Goal: Task Accomplishment & Management: Manage account settings

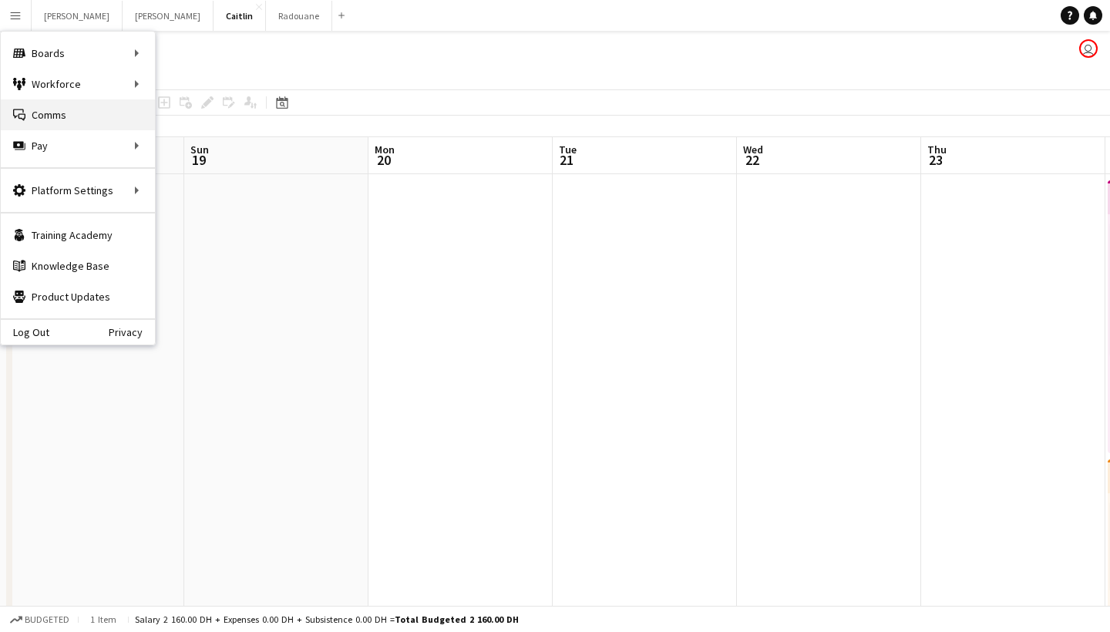
scroll to position [0, 753]
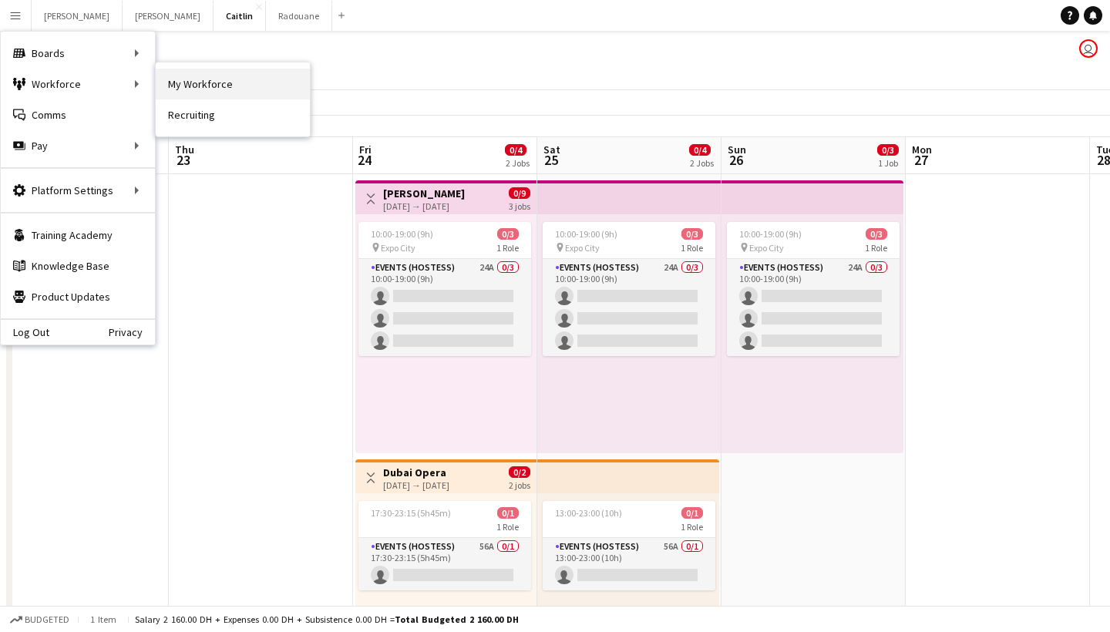
click at [186, 83] on link "My Workforce" at bounding box center [233, 84] width 154 height 31
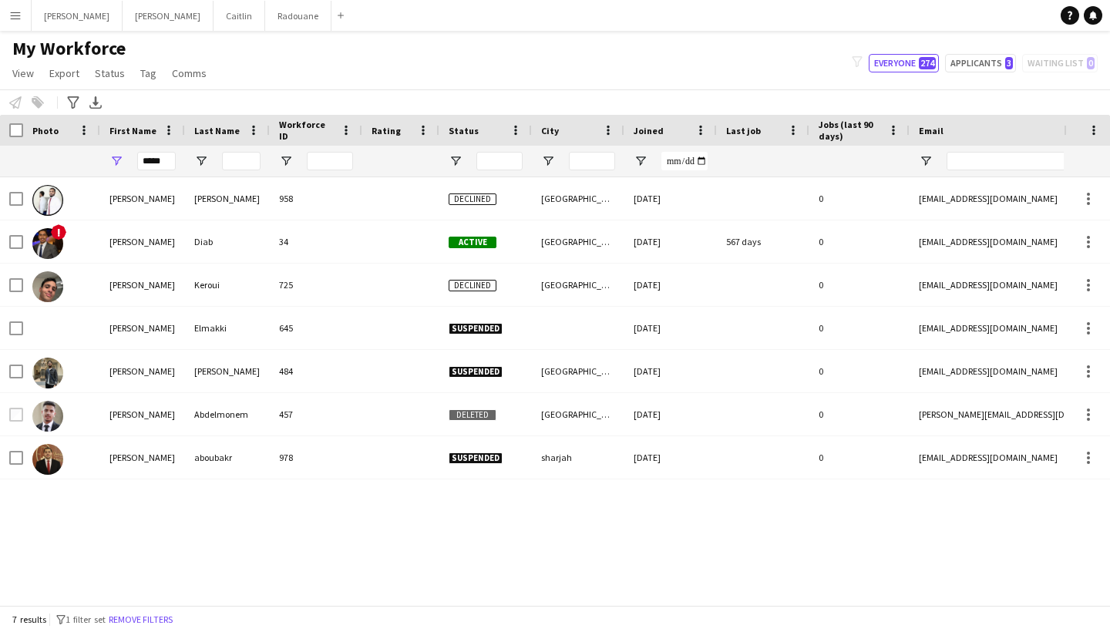
click at [154, 150] on div "*****" at bounding box center [156, 161] width 39 height 31
click at [155, 153] on input "*****" at bounding box center [156, 161] width 39 height 19
click at [156, 153] on input "*****" at bounding box center [156, 161] width 39 height 19
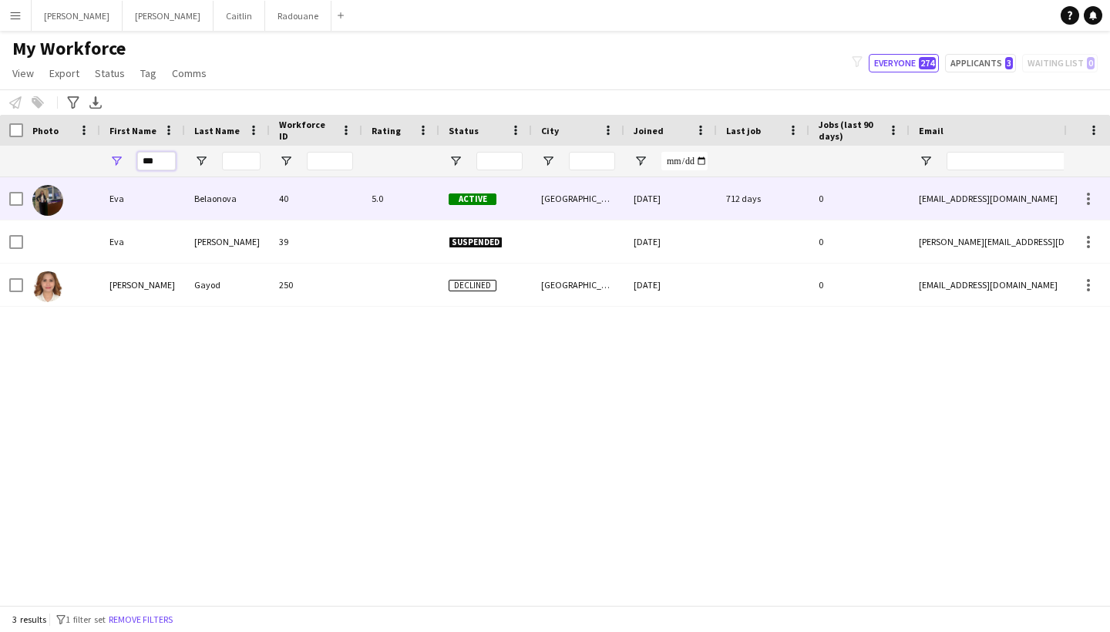
type input "***"
drag, startPoint x: 164, startPoint y: 186, endPoint x: 207, endPoint y: 216, distance: 52.0
click at [207, 216] on div "Belaonova" at bounding box center [227, 198] width 85 height 42
click at [556, 208] on div "[GEOGRAPHIC_DATA]" at bounding box center [578, 198] width 93 height 42
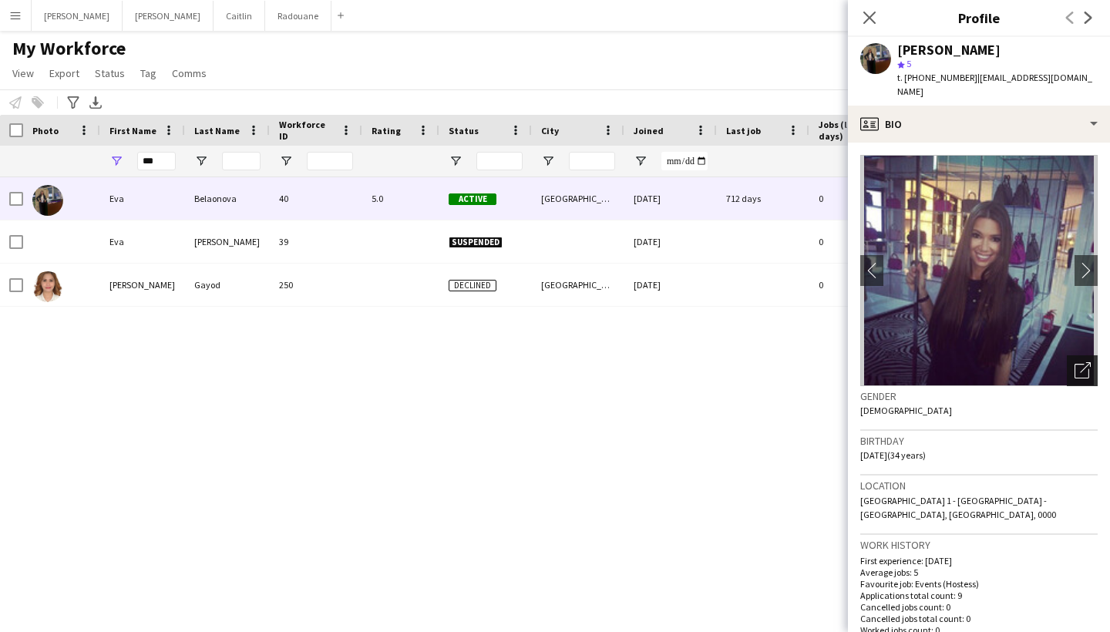
click at [1086, 367] on div "Open photos pop-in" at bounding box center [1082, 370] width 31 height 31
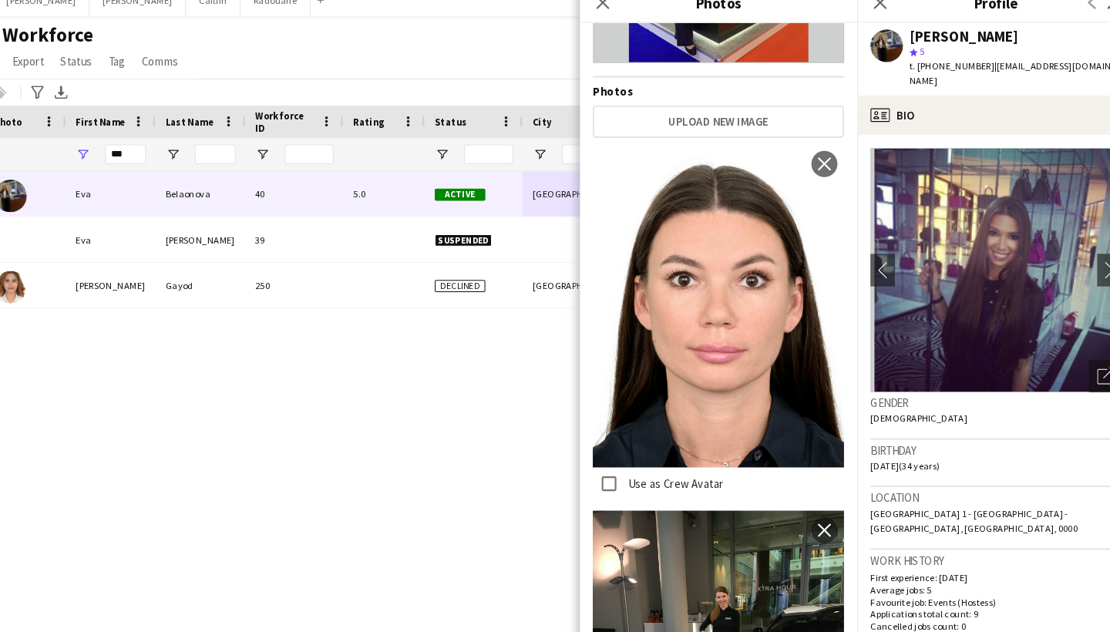
scroll to position [218, 0]
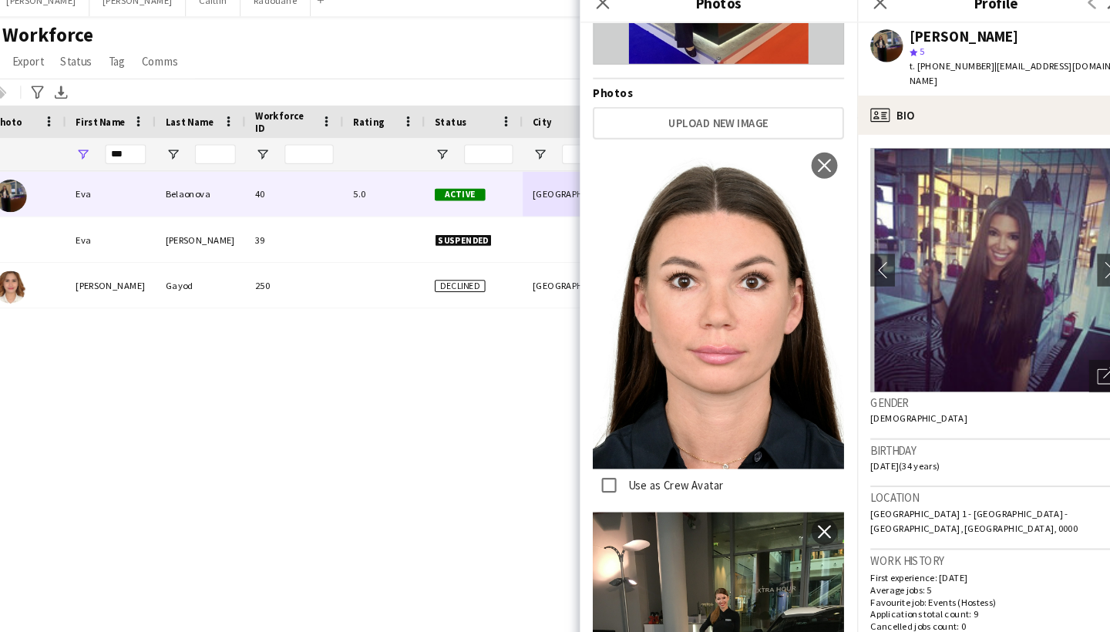
click at [653, 268] on img at bounding box center [716, 305] width 237 height 305
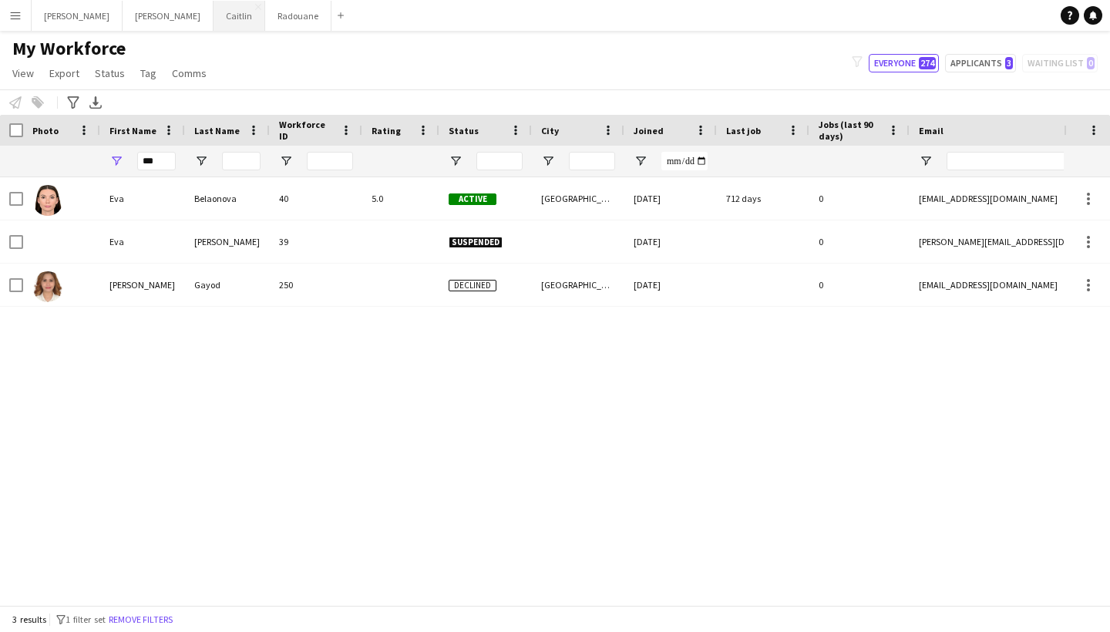
click at [214, 19] on button "[PERSON_NAME]" at bounding box center [240, 16] width 52 height 30
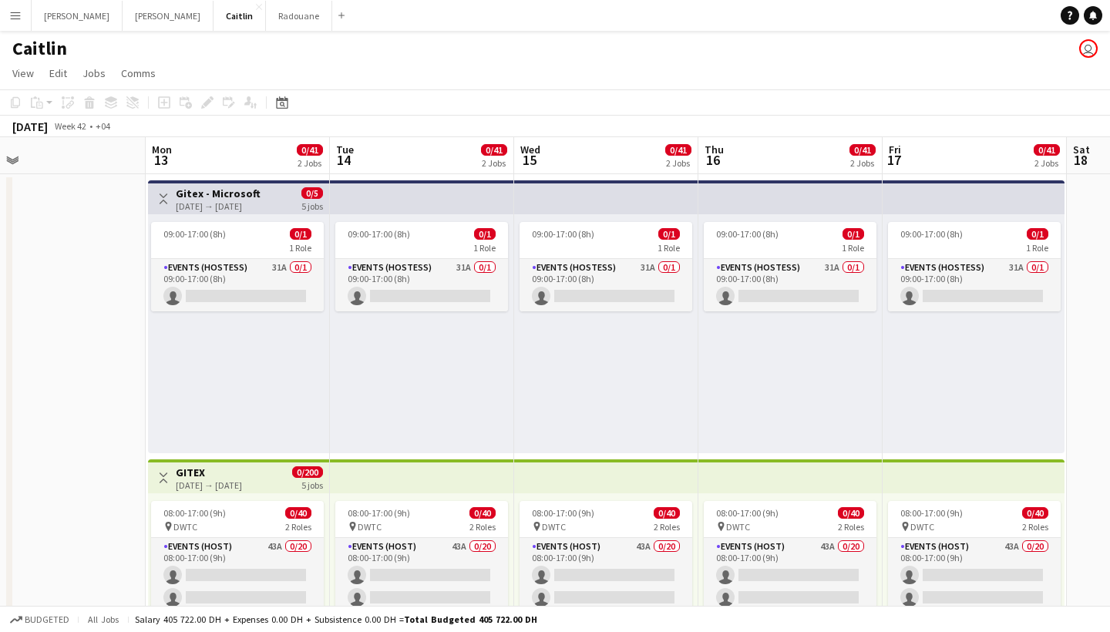
scroll to position [0, 590]
click at [202, 251] on div "1 Role" at bounding box center [239, 247] width 173 height 12
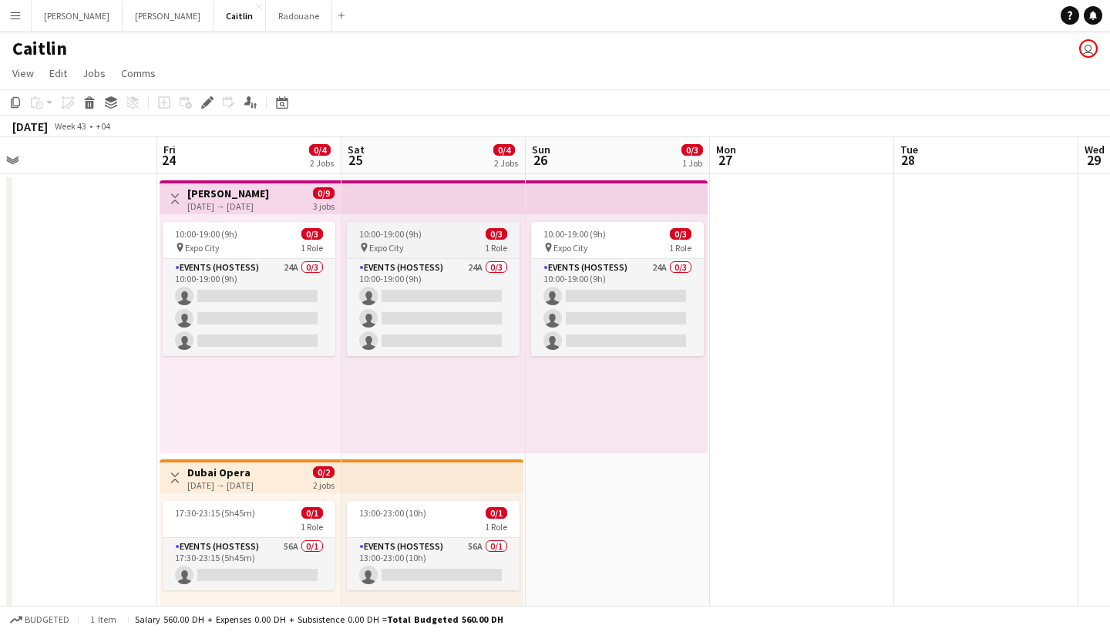
scroll to position [0, 566]
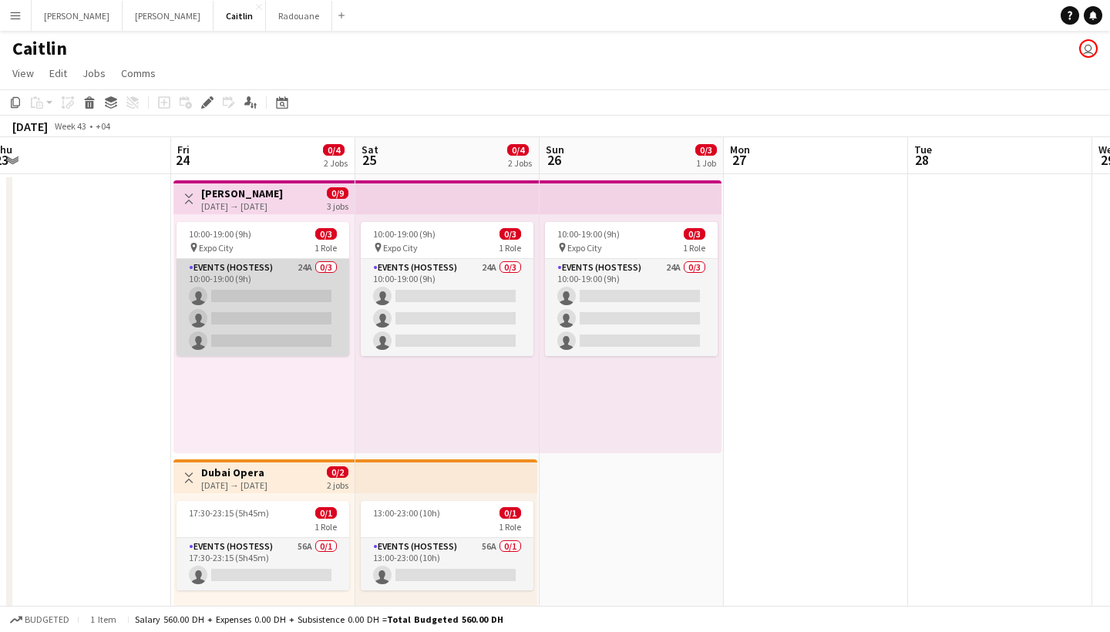
click at [210, 264] on app-card-role "Events (Hostess) 24A 0/3 10:00-19:00 (9h) single-neutral-actions single-neutral…" at bounding box center [263, 307] width 173 height 97
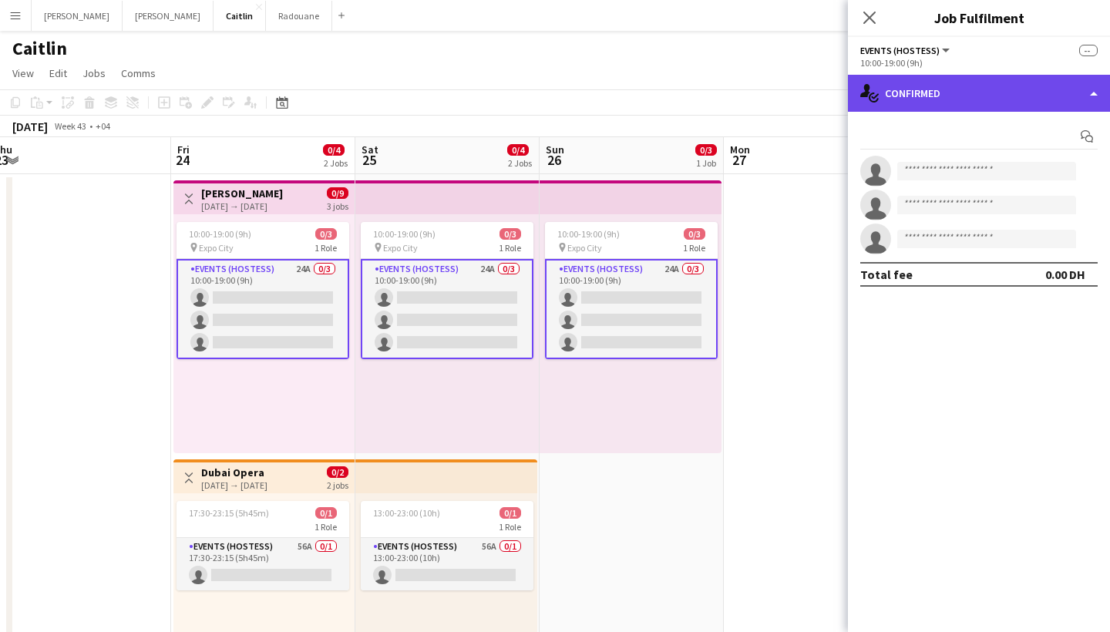
click at [893, 91] on div "single-neutral-actions-check-2 Confirmed" at bounding box center [979, 93] width 262 height 37
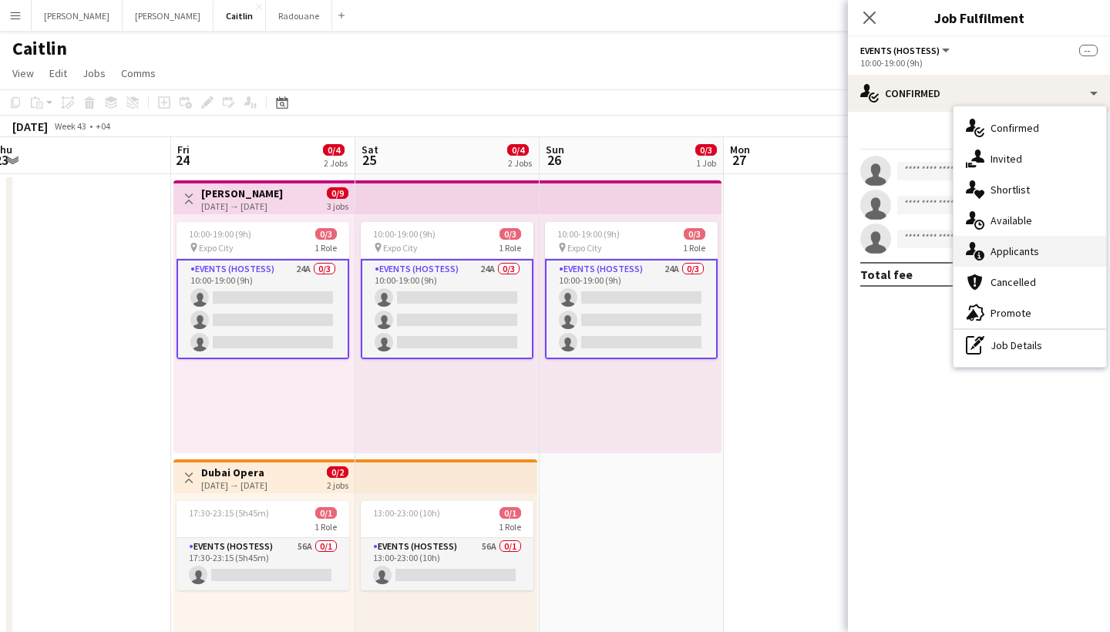
click at [1032, 248] on span "Applicants" at bounding box center [1015, 251] width 49 height 14
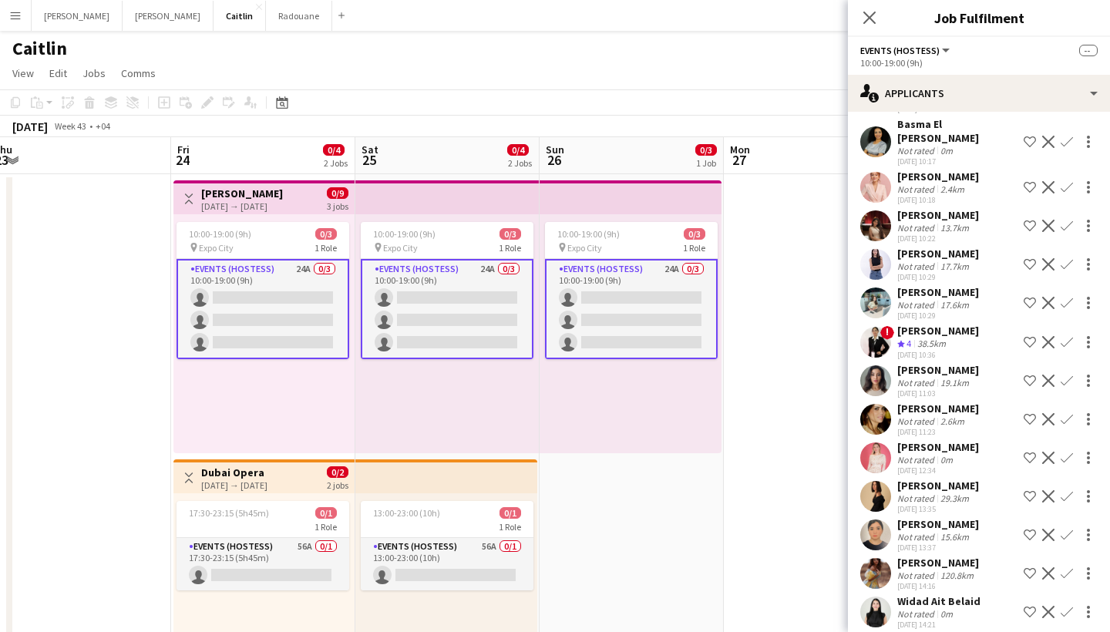
scroll to position [493, 0]
click at [945, 557] on div "[PERSON_NAME]" at bounding box center [938, 564] width 82 height 14
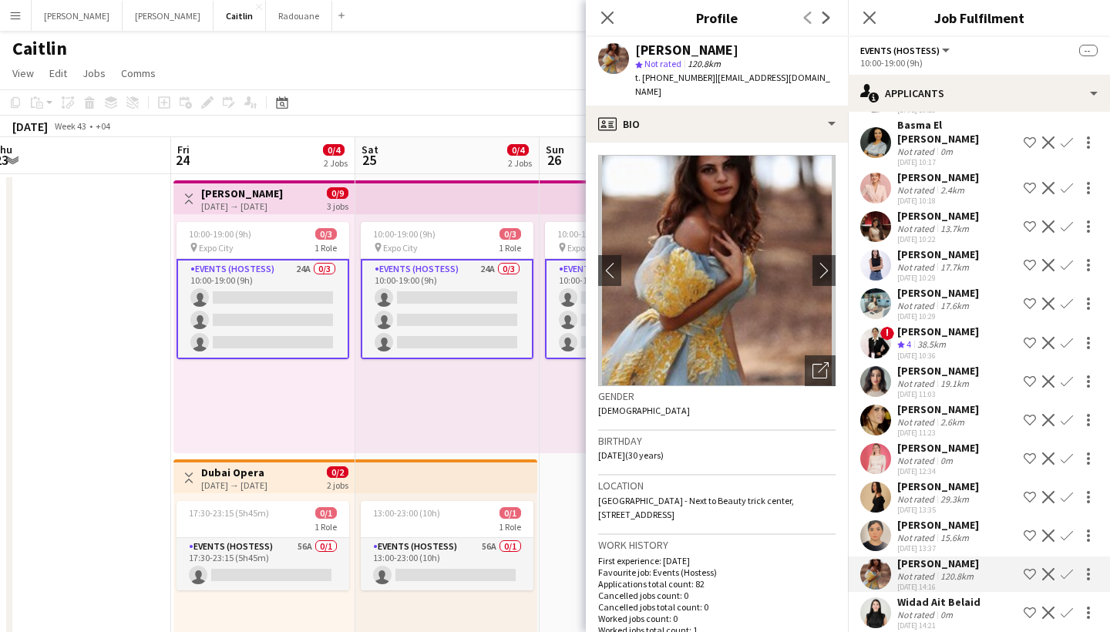
click at [921, 493] on div "Not rated" at bounding box center [917, 499] width 40 height 12
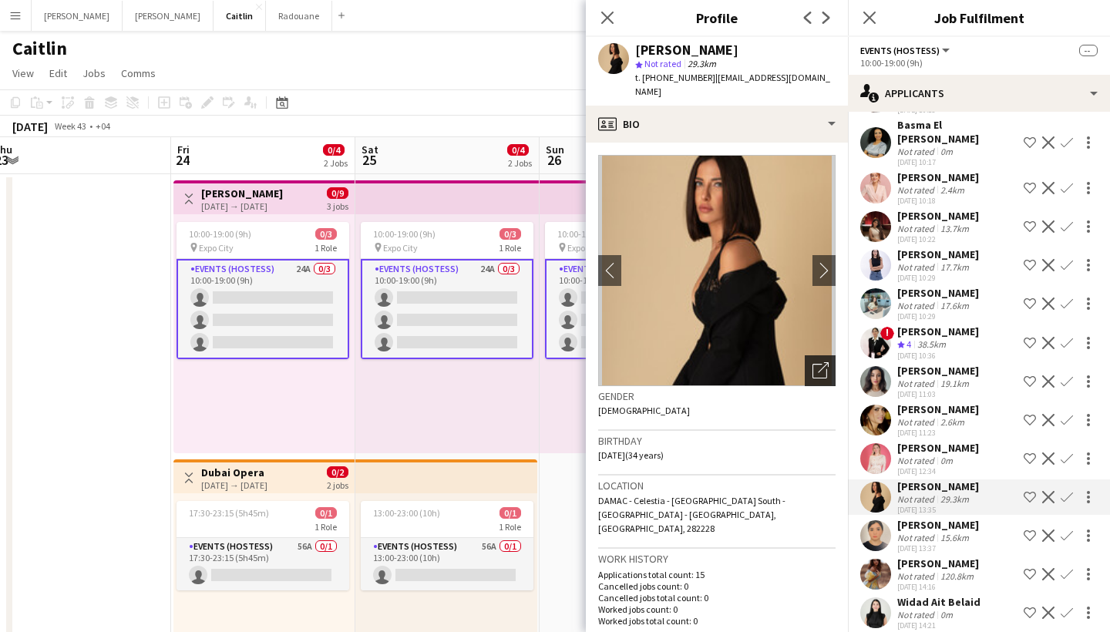
click at [820, 362] on icon "Open photos pop-in" at bounding box center [821, 370] width 16 height 16
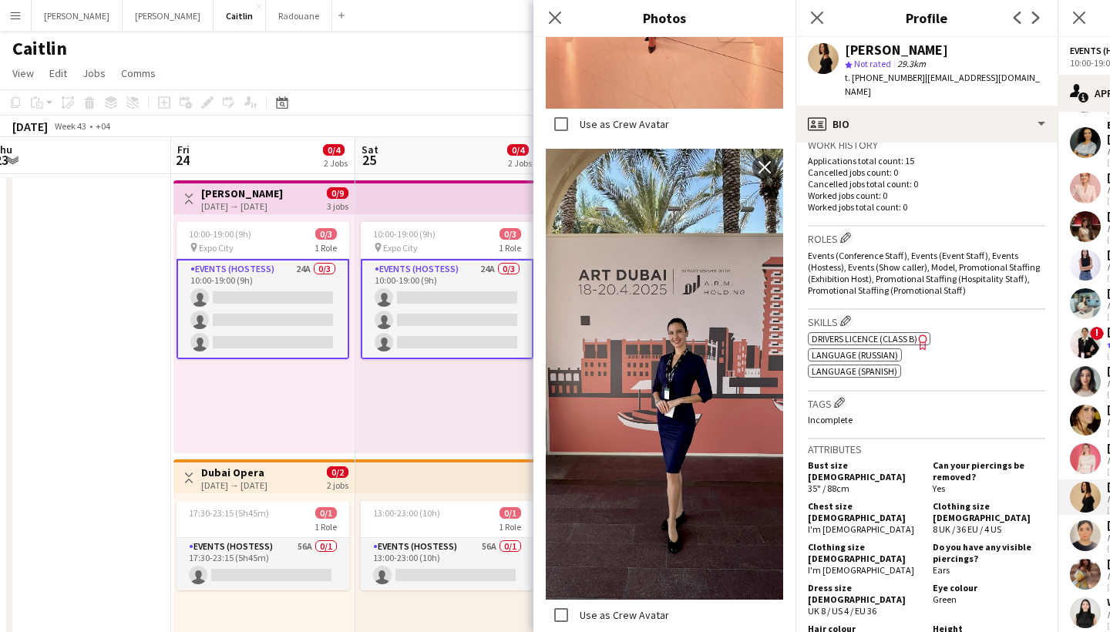
scroll to position [3302, 0]
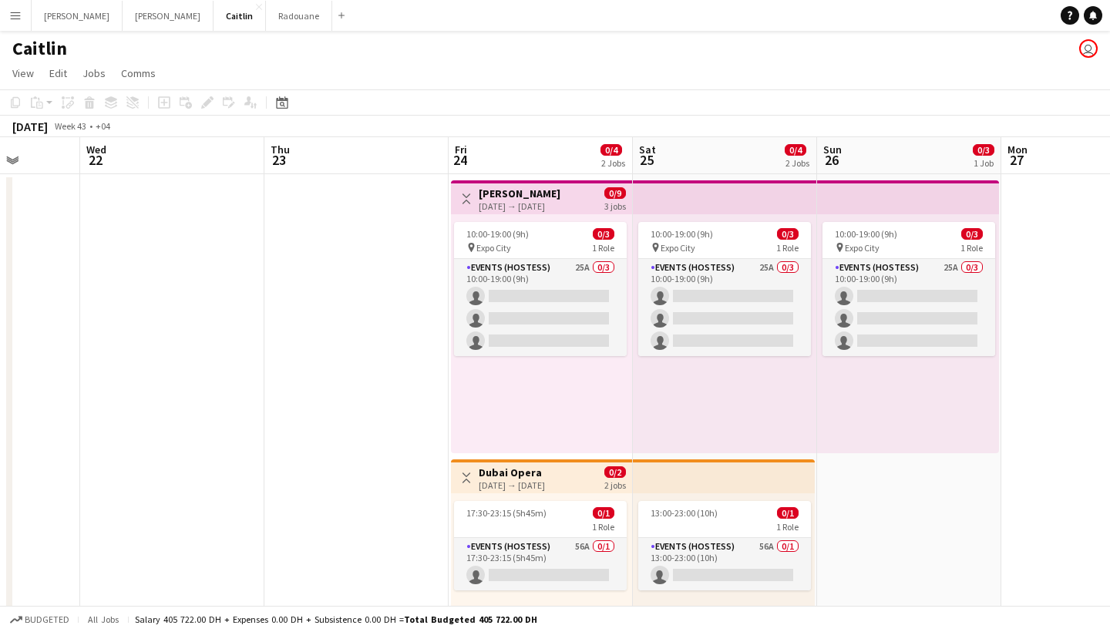
scroll to position [0, 495]
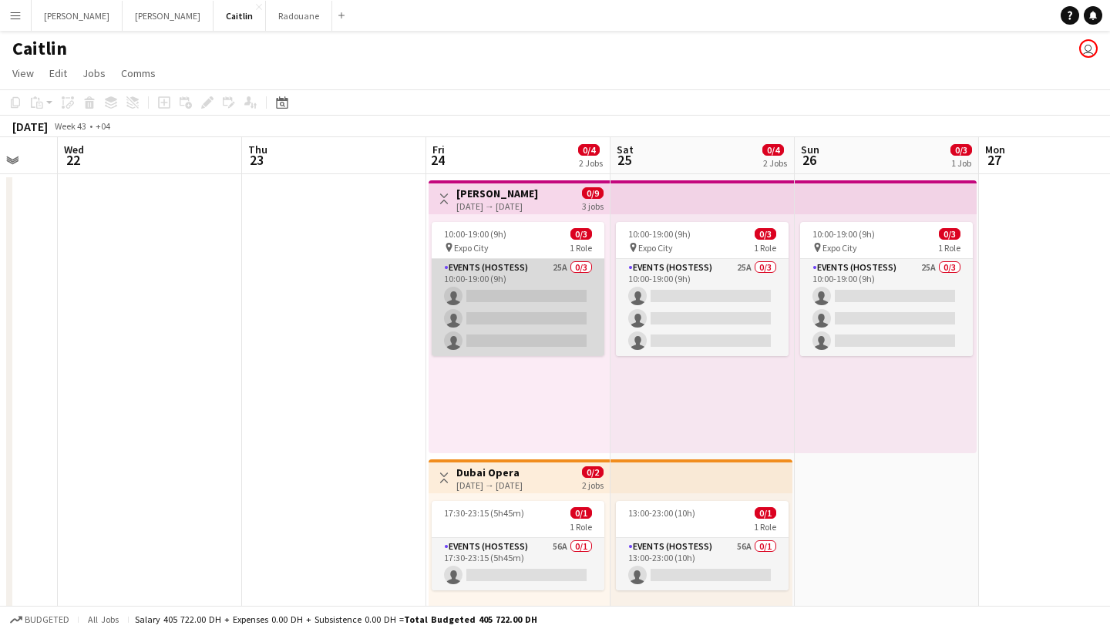
click at [560, 293] on app-card-role "Events (Hostess) 25A 0/3 10:00-19:00 (9h) single-neutral-actions single-neutral…" at bounding box center [518, 307] width 173 height 97
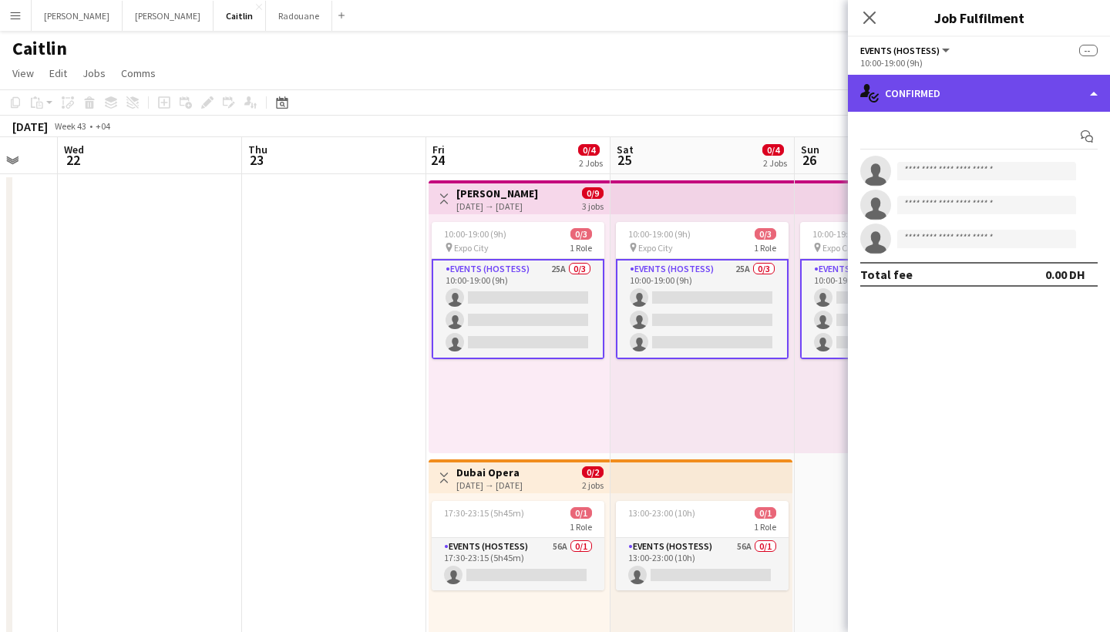
click at [1032, 89] on div "single-neutral-actions-check-2 Confirmed" at bounding box center [979, 93] width 262 height 37
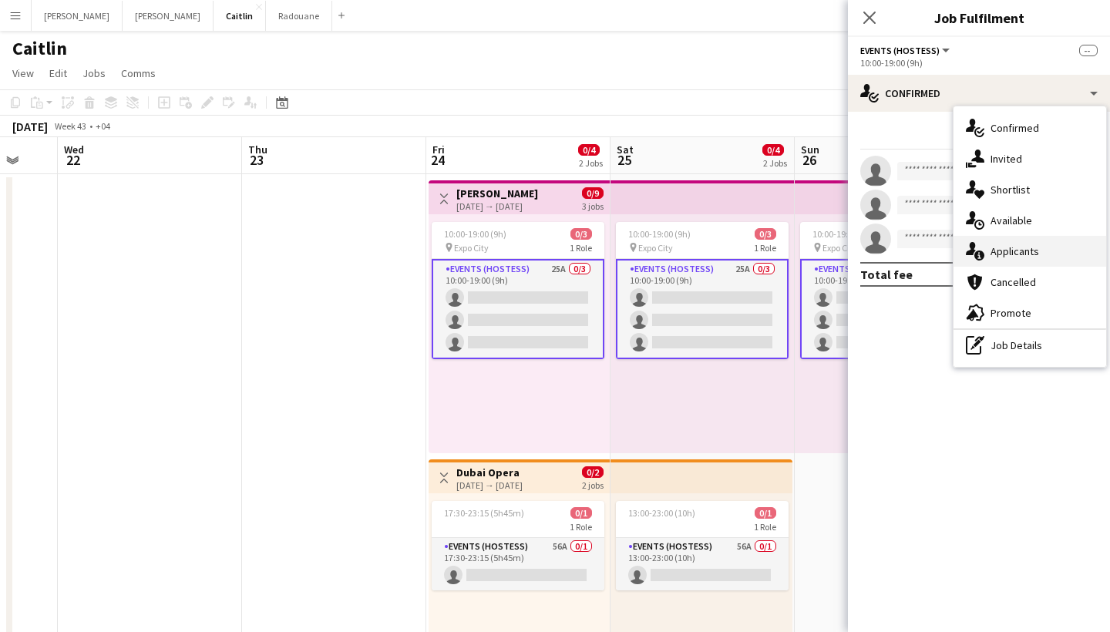
click at [1032, 260] on div "single-neutral-actions-information Applicants" at bounding box center [1030, 251] width 153 height 31
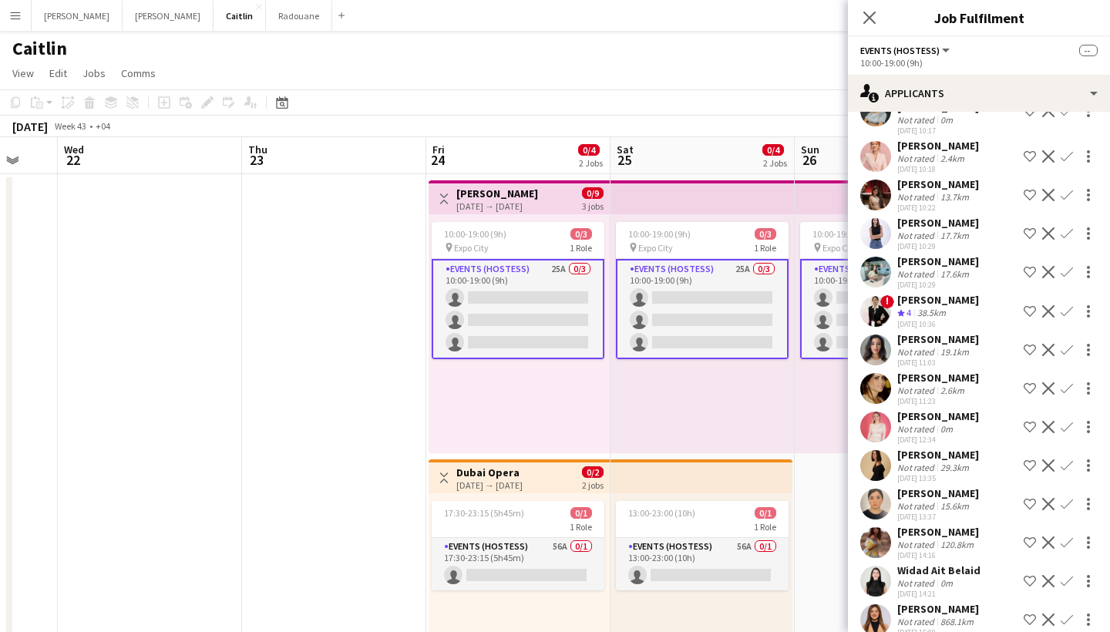
scroll to position [526, 0]
click at [923, 473] on div "[DATE] 13:35" at bounding box center [938, 478] width 82 height 10
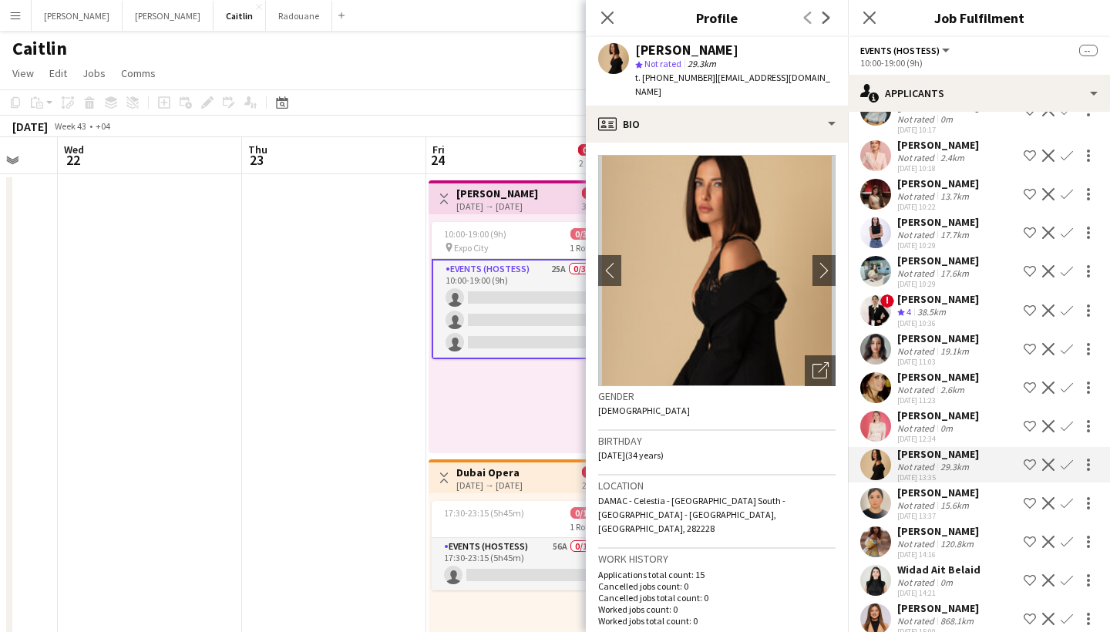
drag, startPoint x: 638, startPoint y: 49, endPoint x: 759, endPoint y: 57, distance: 121.3
click at [759, 57] on div "Daria Savenkova star Not rated 29.3km t. +971529506061 | dariavalentina777@gmai…" at bounding box center [735, 71] width 200 height 56
click at [749, 44] on div "[PERSON_NAME]" at bounding box center [735, 50] width 200 height 14
drag, startPoint x: 745, startPoint y: 48, endPoint x: 631, endPoint y: 47, distance: 114.1
click at [631, 47] on div "Daria Savenkova star Not rated 29.3km t. +971529506061 | dariavalentina777@gmai…" at bounding box center [717, 71] width 262 height 69
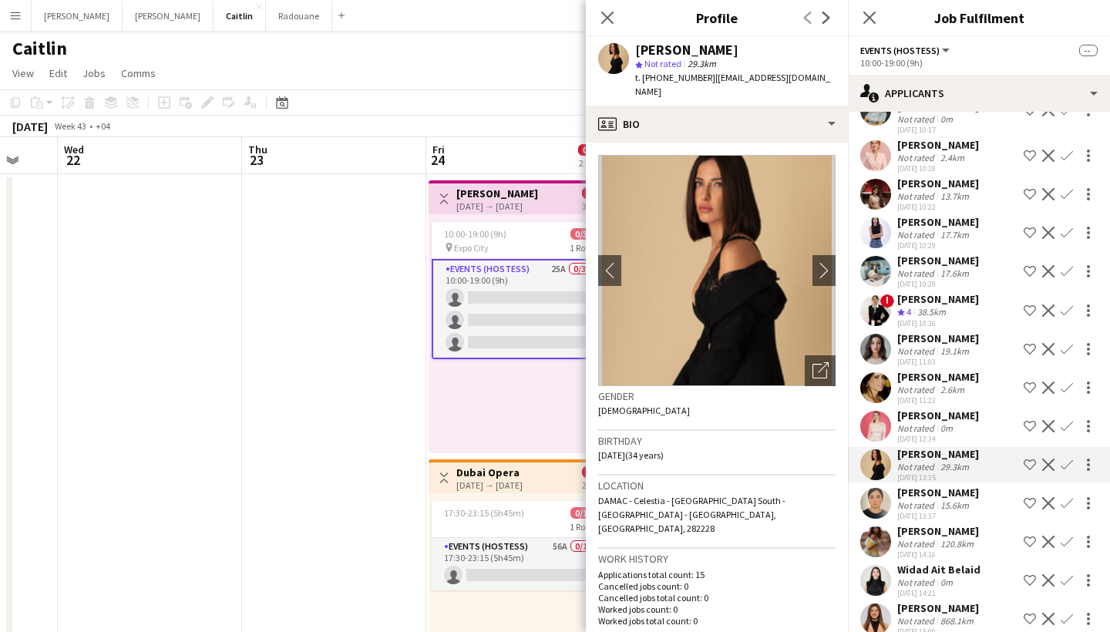
copy div "[PERSON_NAME]"
click at [818, 355] on div "Open photos pop-in" at bounding box center [820, 370] width 31 height 31
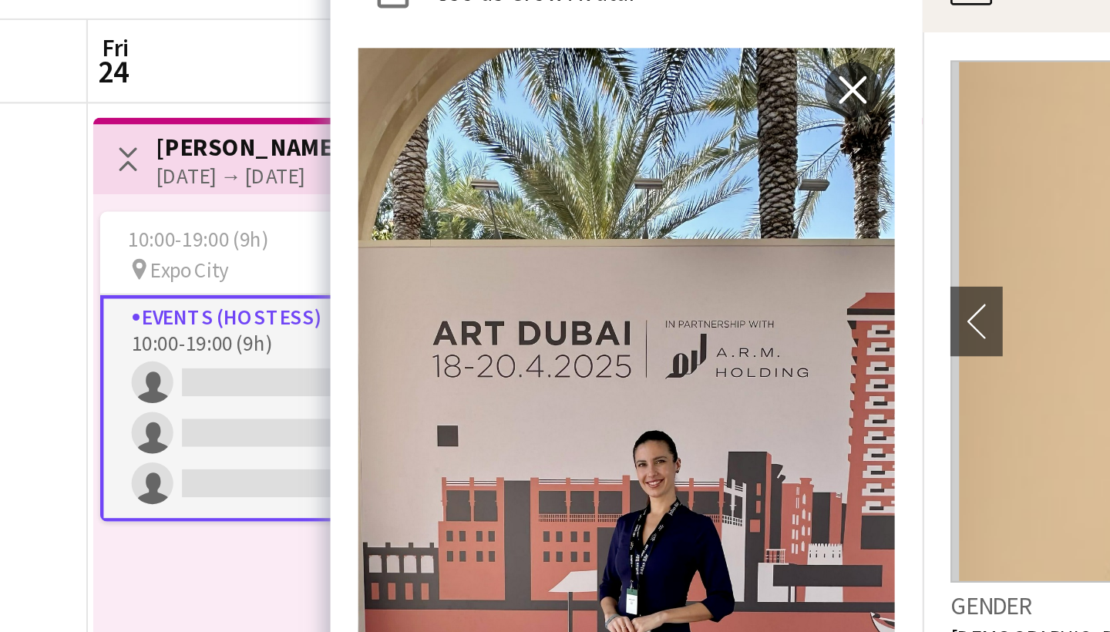
scroll to position [6, 0]
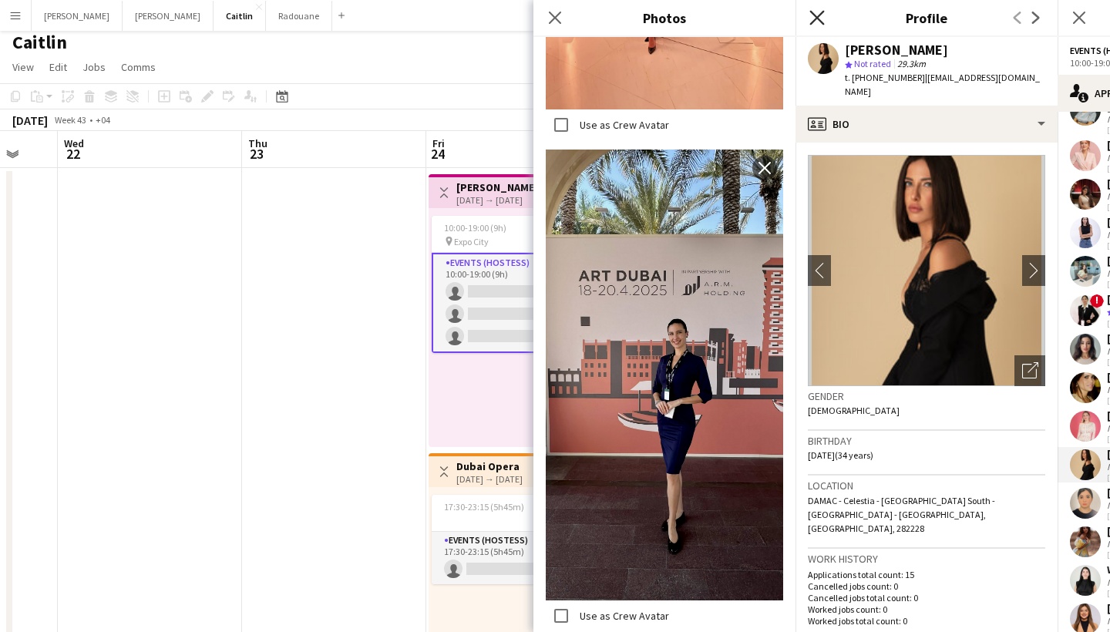
click at [820, 16] on icon at bounding box center [817, 17] width 15 height 15
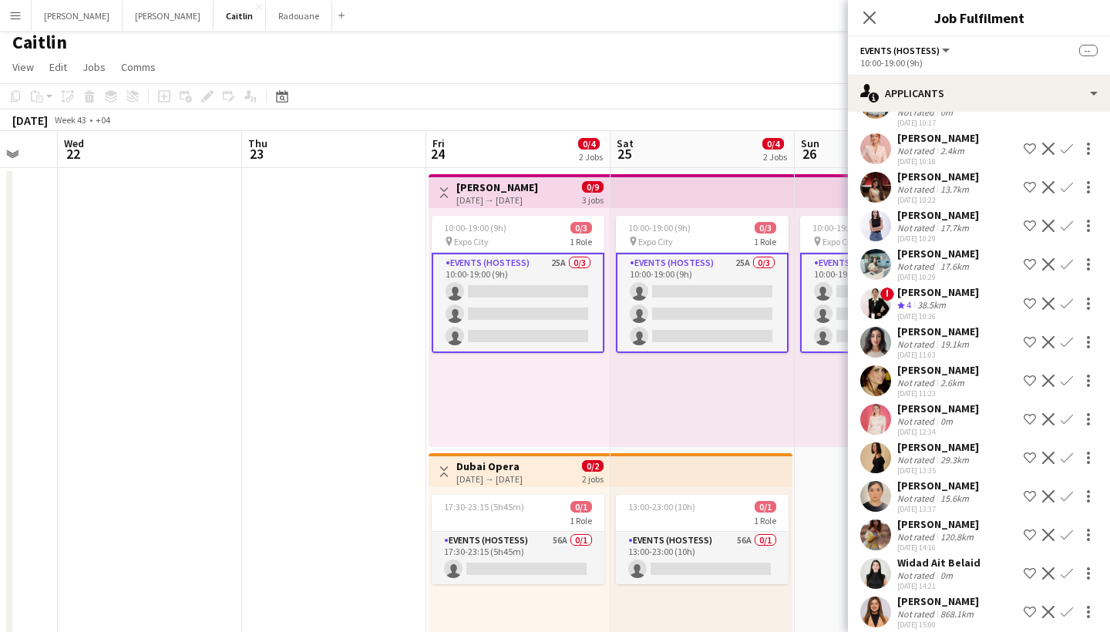
scroll to position [532, 0]
click at [901, 518] on div "[PERSON_NAME]" at bounding box center [938, 525] width 82 height 14
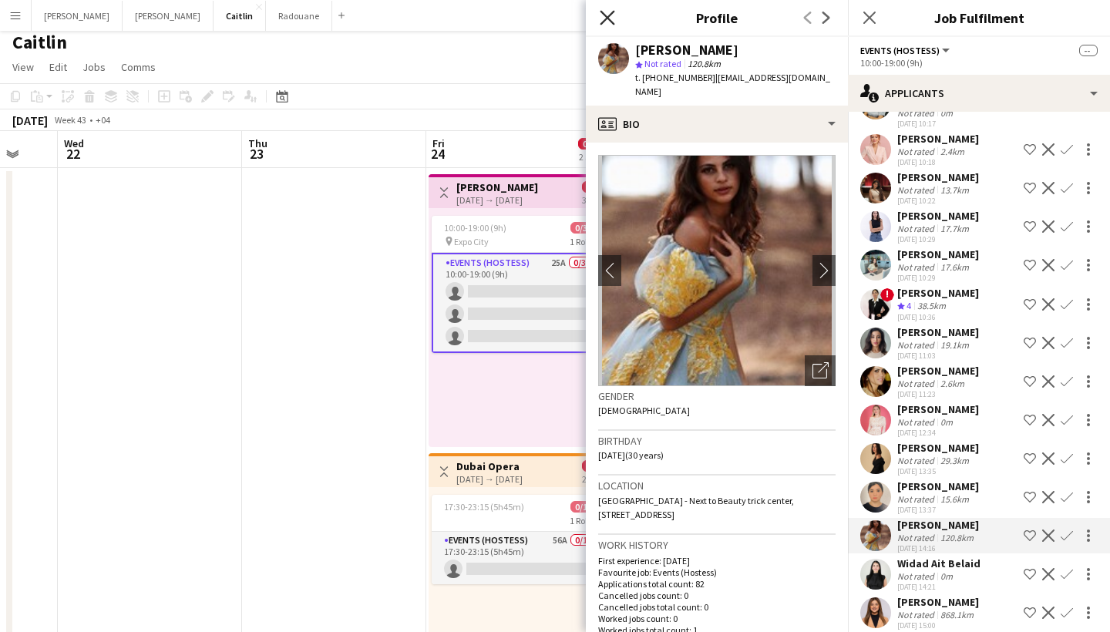
click at [609, 16] on icon at bounding box center [607, 17] width 15 height 15
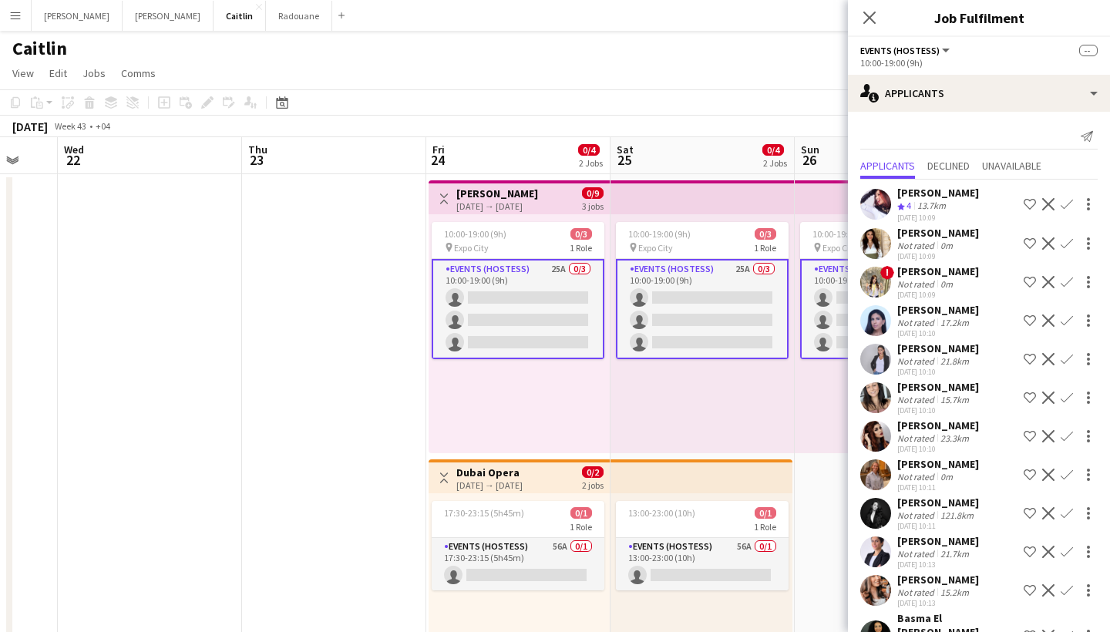
scroll to position [0, 0]
click at [934, 173] on span "Declined" at bounding box center [949, 167] width 42 height 23
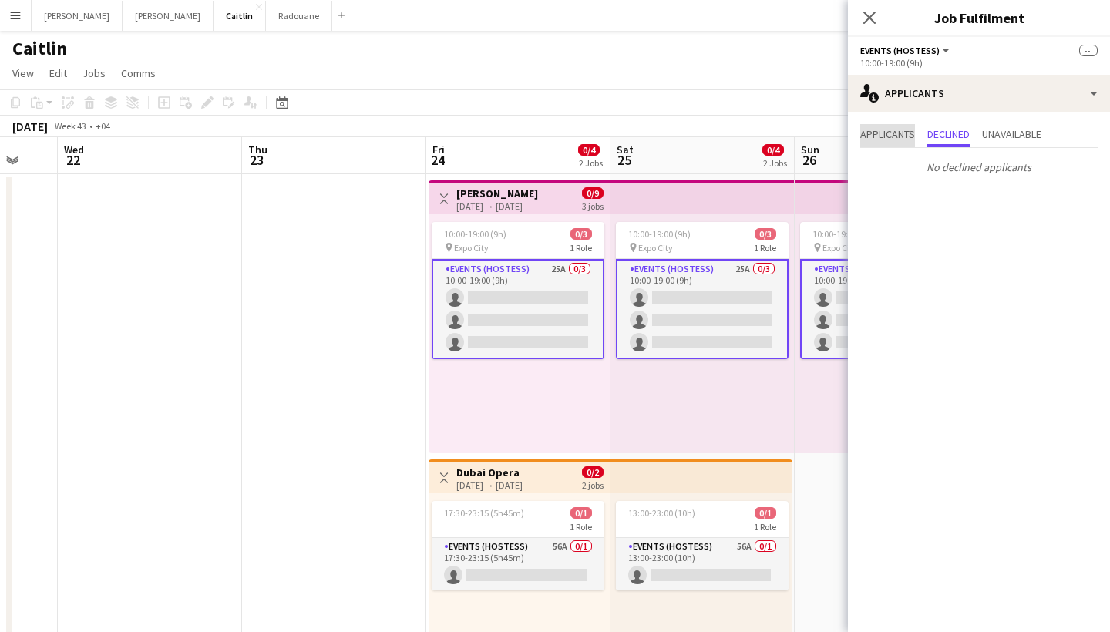
click at [893, 133] on span "Applicants" at bounding box center [887, 134] width 55 height 11
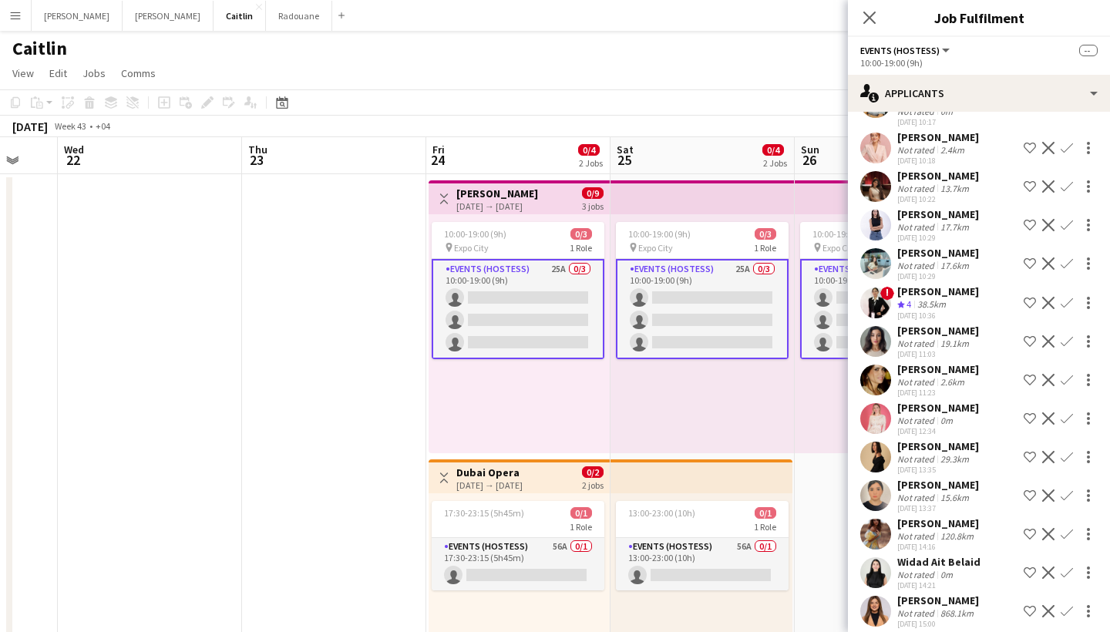
scroll to position [532, 0]
click at [914, 505] on div "[DATE] 13:37" at bounding box center [938, 510] width 82 height 10
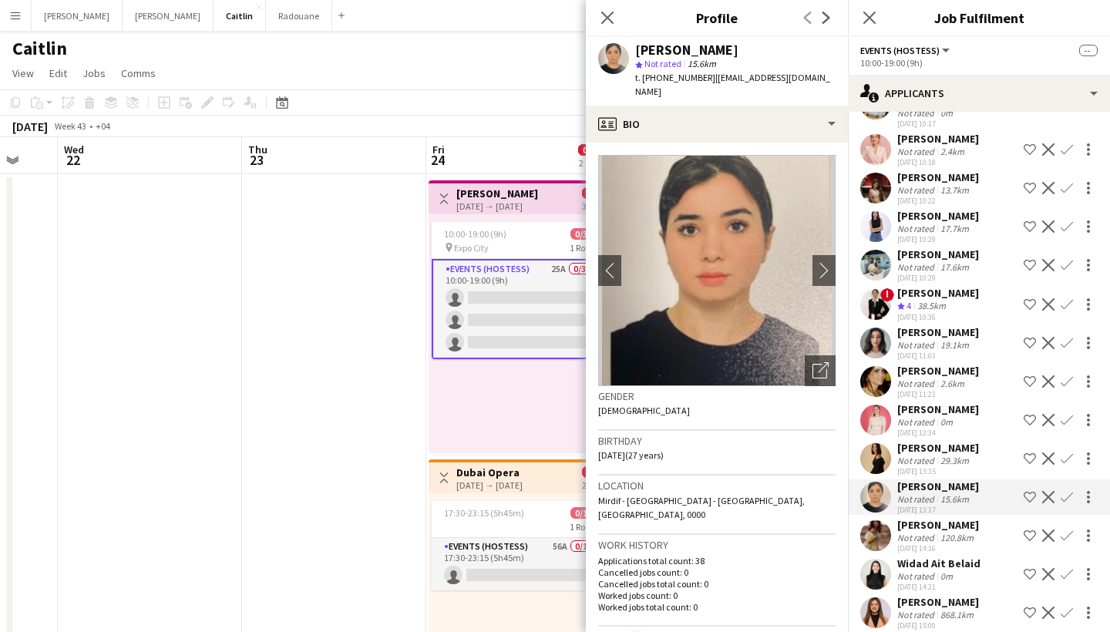
click at [920, 518] on div "[PERSON_NAME]" at bounding box center [938, 525] width 82 height 14
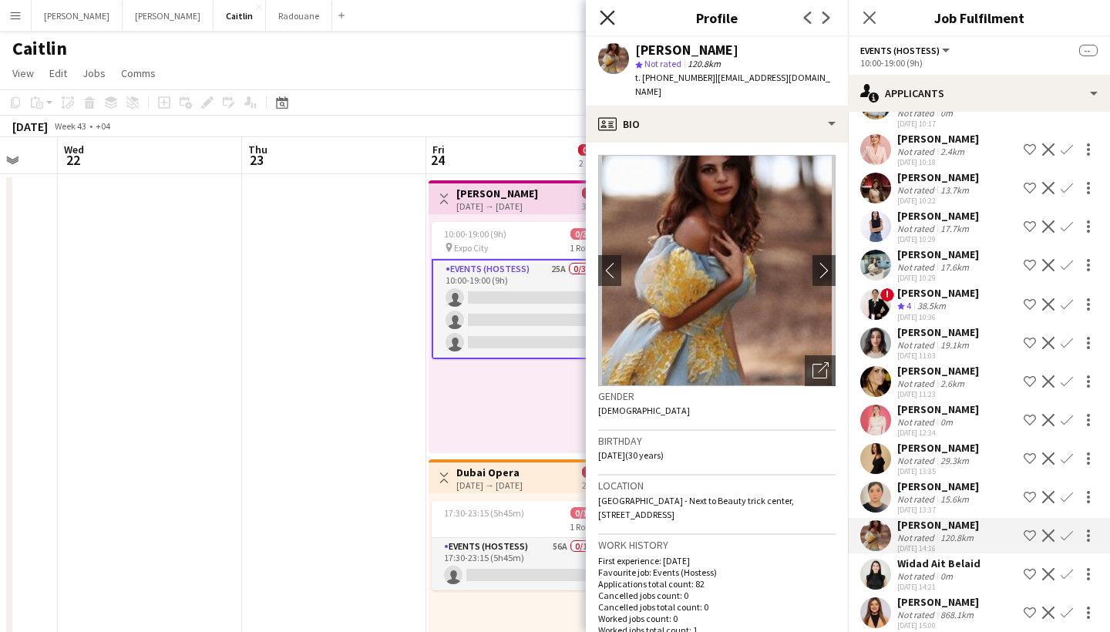
click at [611, 22] on icon at bounding box center [607, 17] width 15 height 15
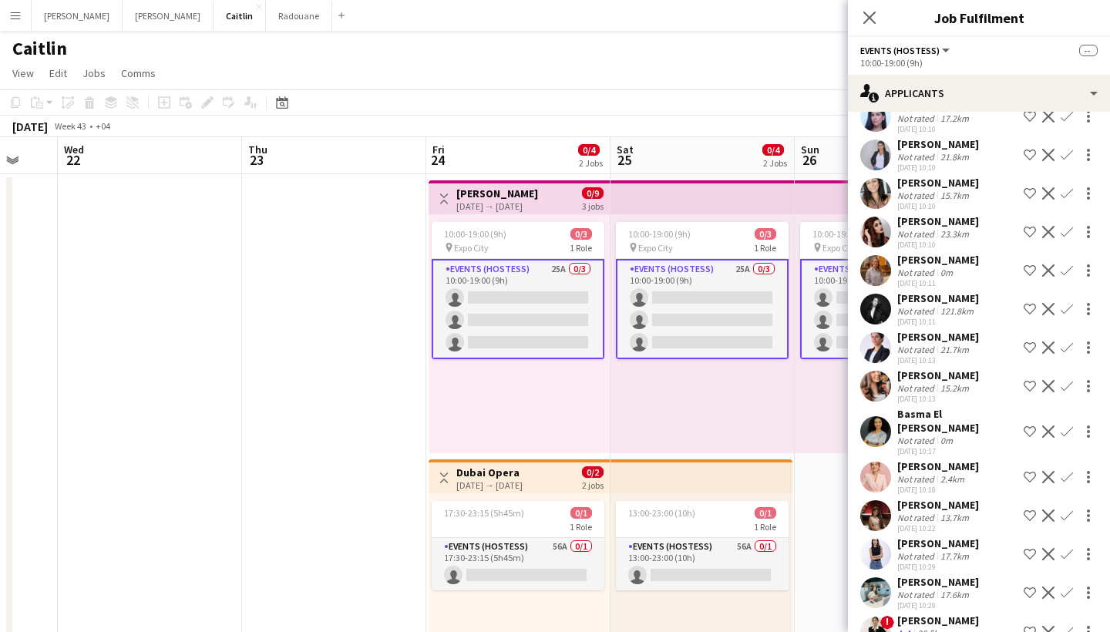
scroll to position [210, 0]
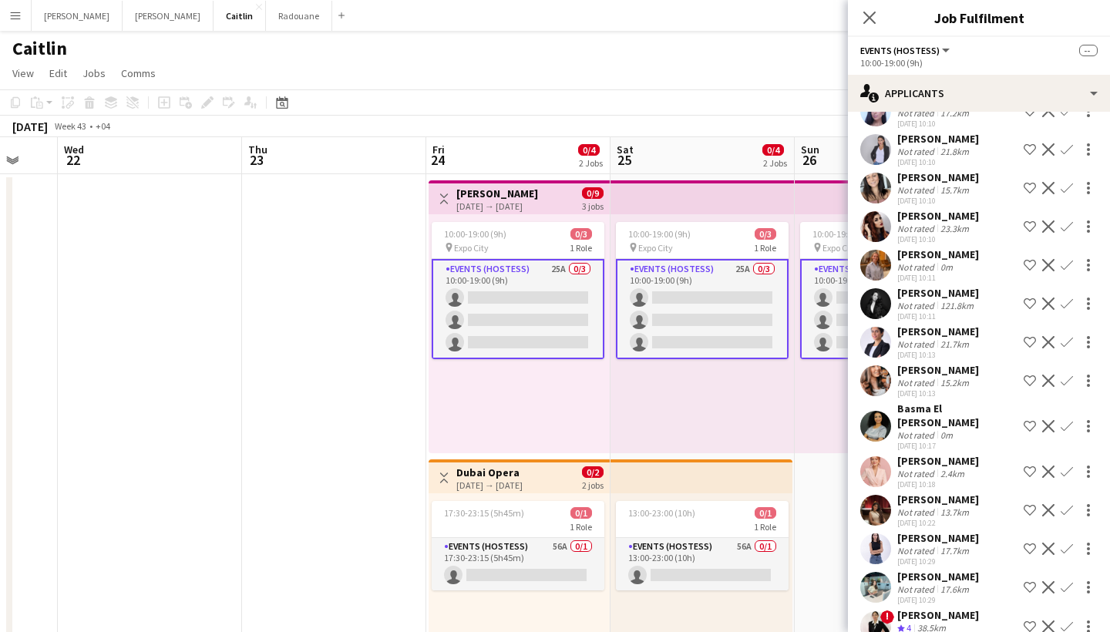
click at [938, 308] on div "121.8km" at bounding box center [957, 306] width 39 height 12
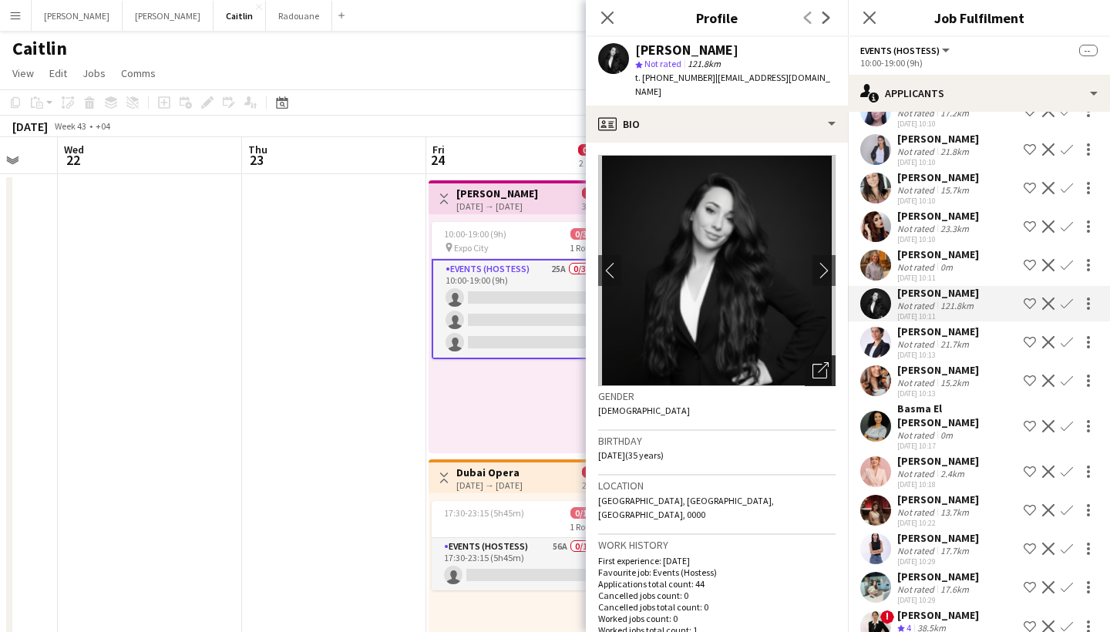
click at [829, 358] on div "Open photos pop-in" at bounding box center [820, 370] width 31 height 31
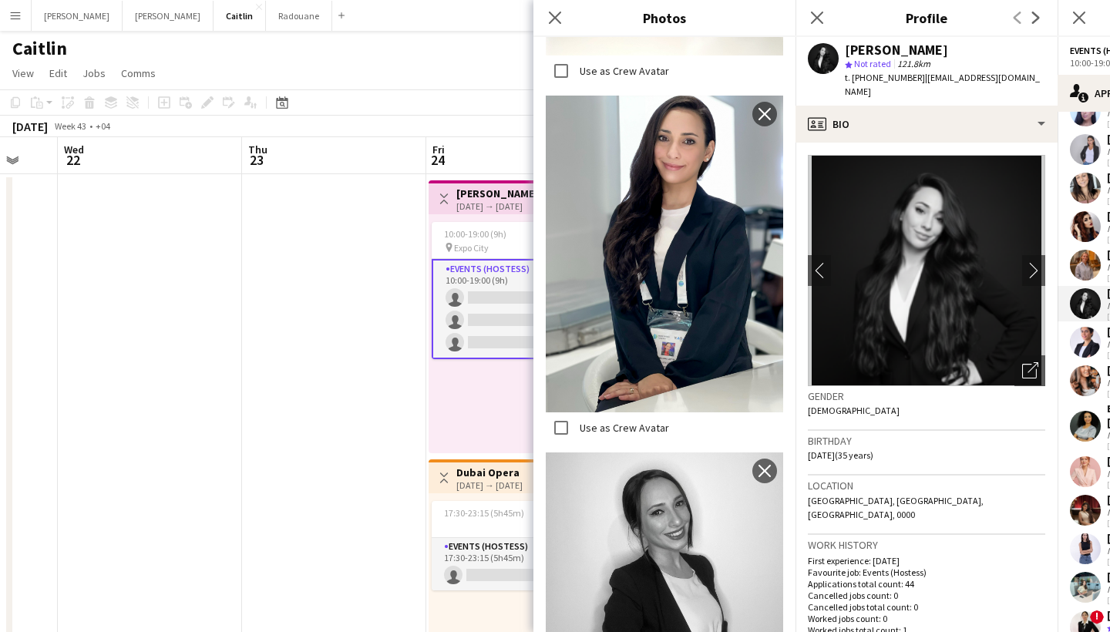
scroll to position [2389, 0]
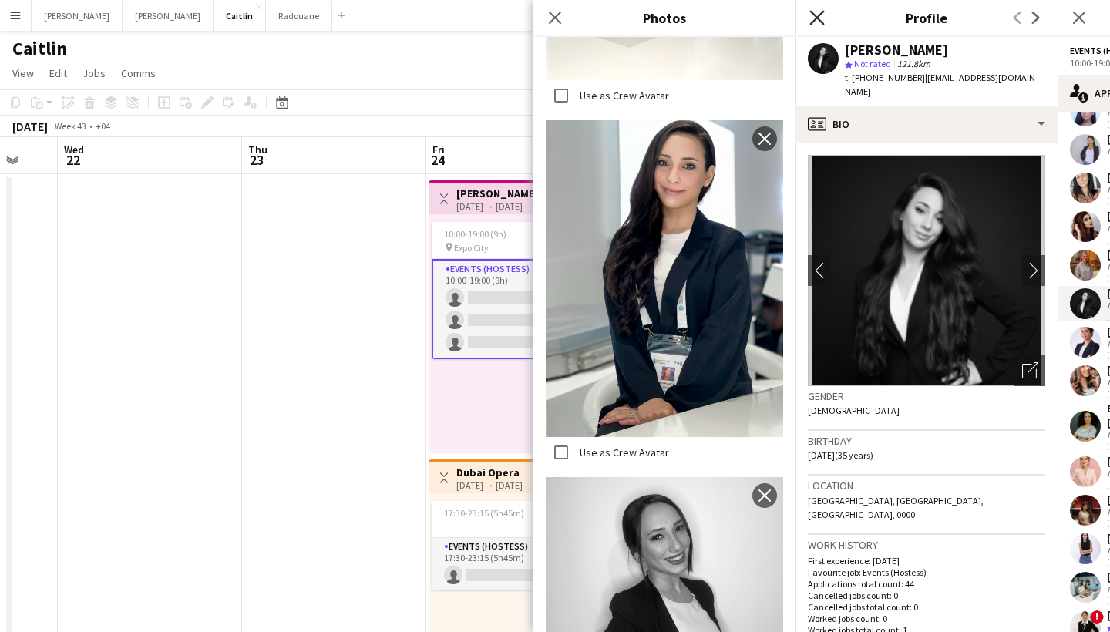
click at [813, 20] on icon "Close pop-in" at bounding box center [817, 17] width 15 height 15
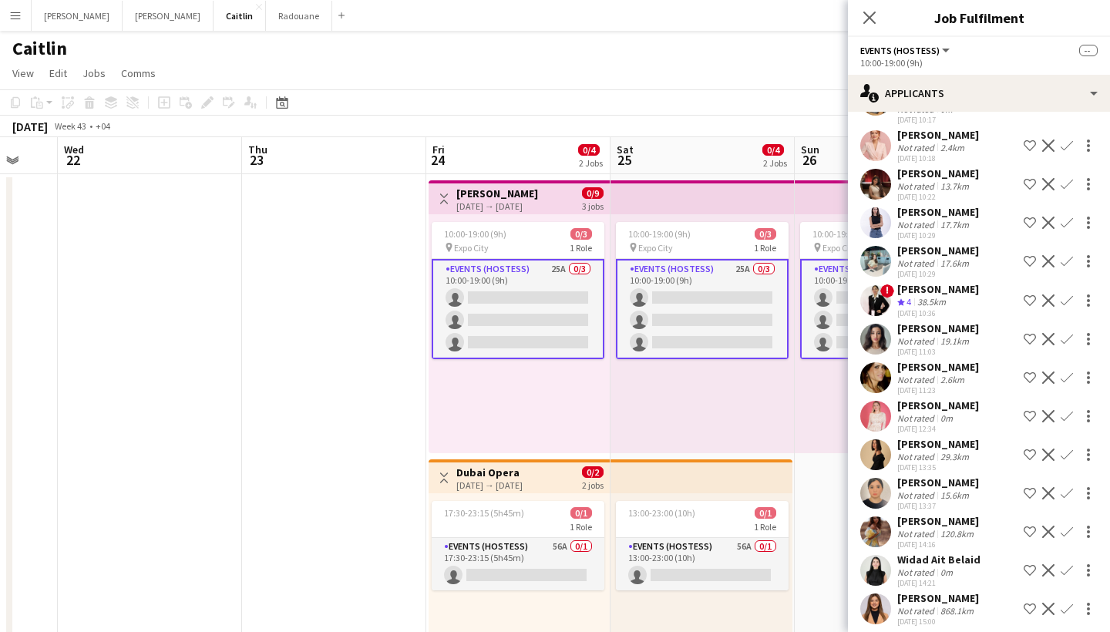
scroll to position [532, 0]
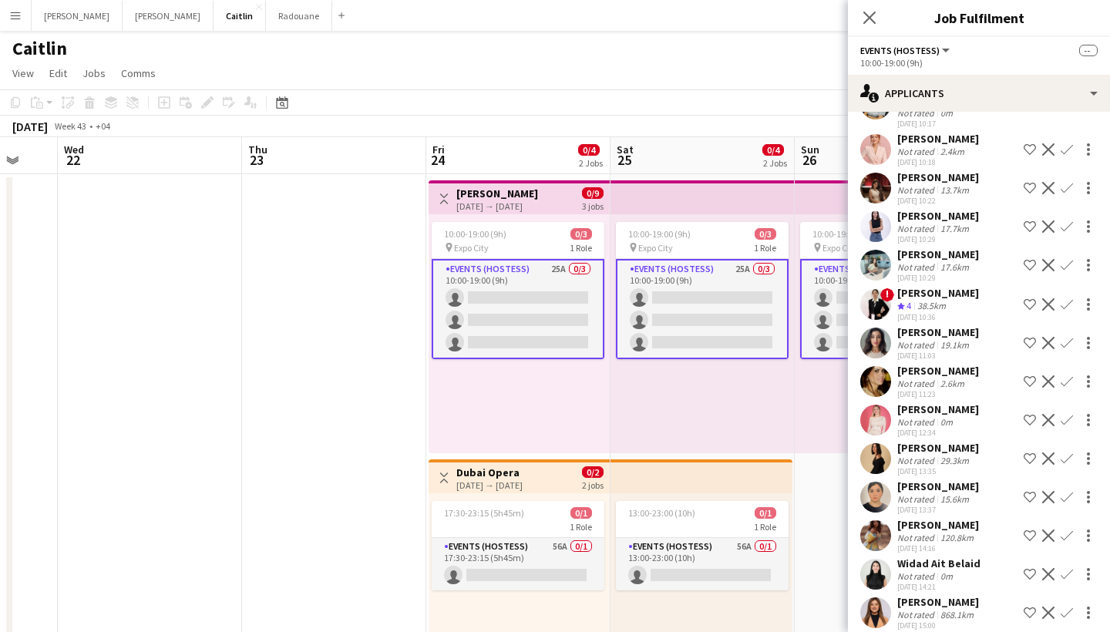
click at [952, 518] on div "[PERSON_NAME]" at bounding box center [938, 525] width 82 height 14
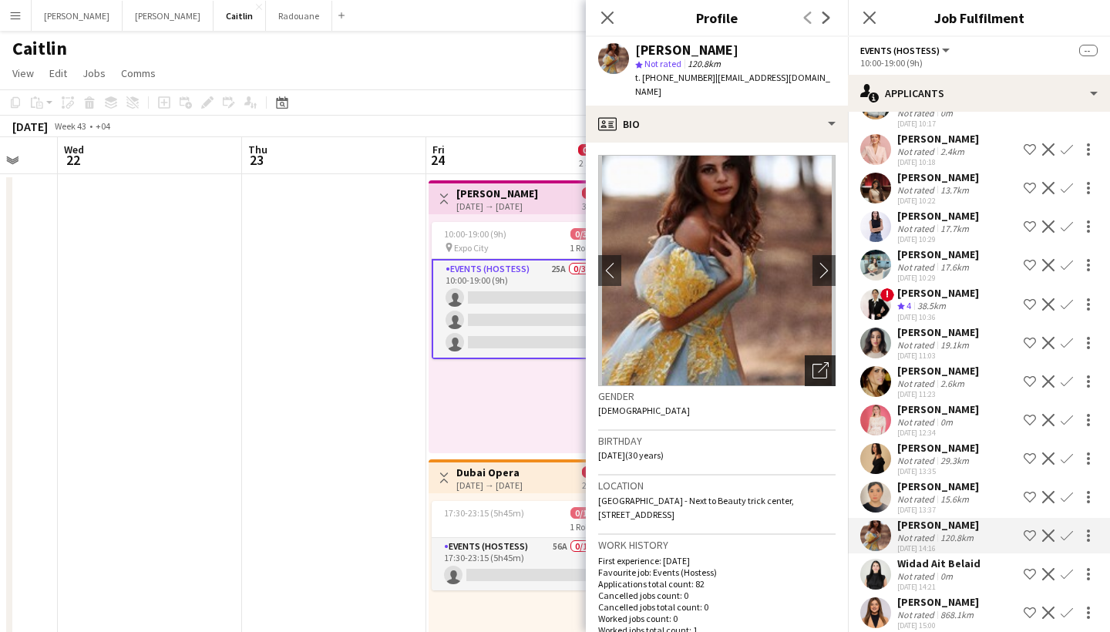
click at [827, 355] on div "Open photos pop-in" at bounding box center [820, 370] width 31 height 31
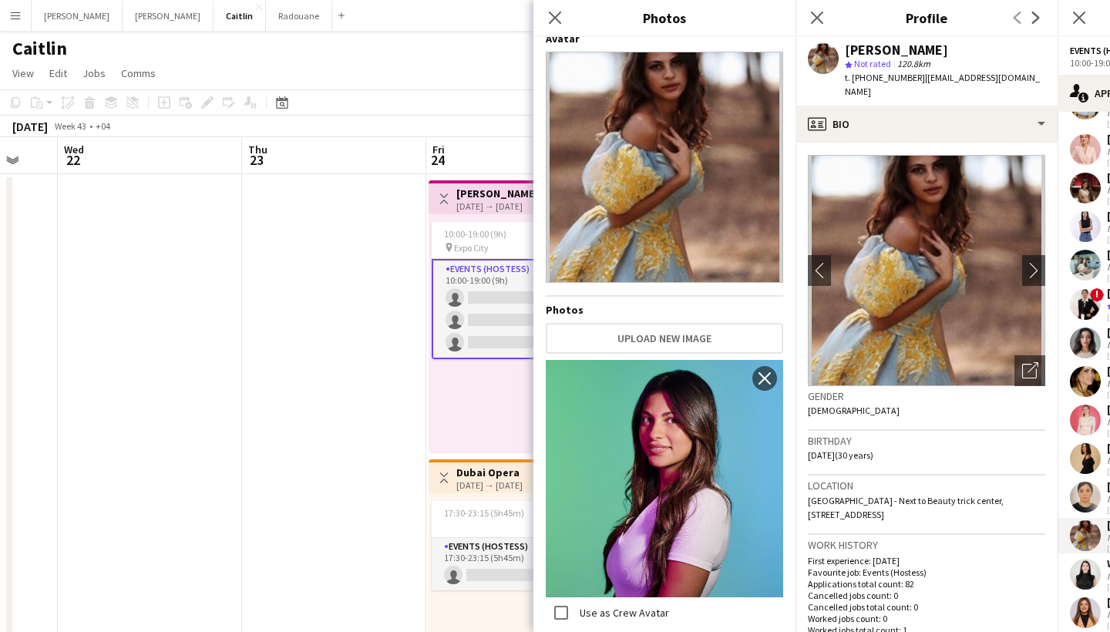
scroll to position [11, 0]
click at [822, 21] on icon "Close pop-in" at bounding box center [817, 17] width 15 height 15
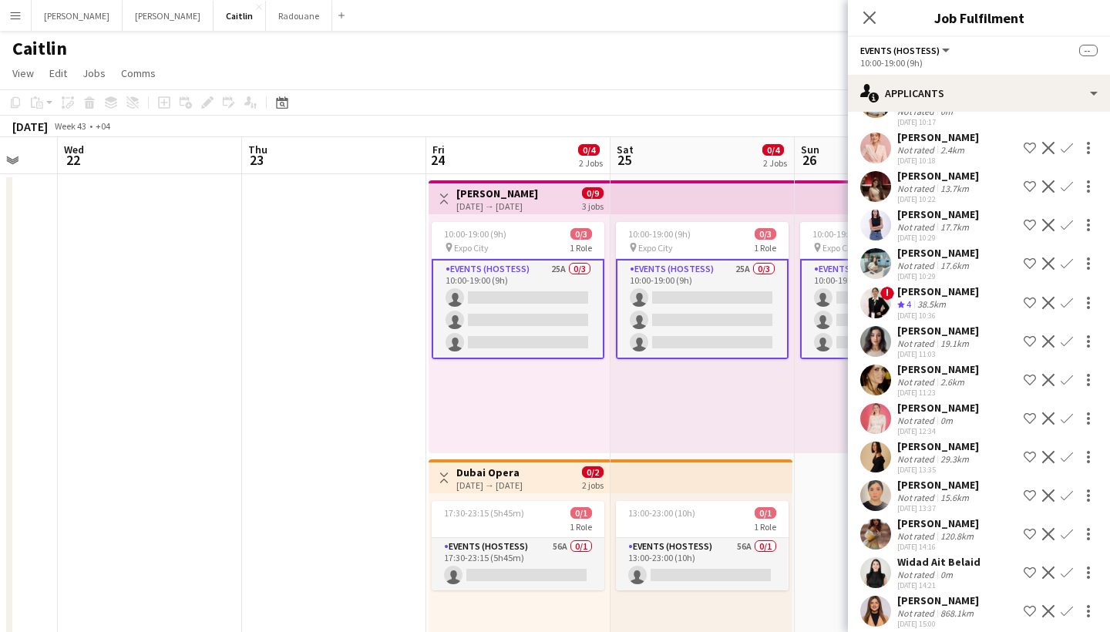
scroll to position [532, 0]
click at [18, 13] on app-icon "Menu" at bounding box center [15, 15] width 12 height 12
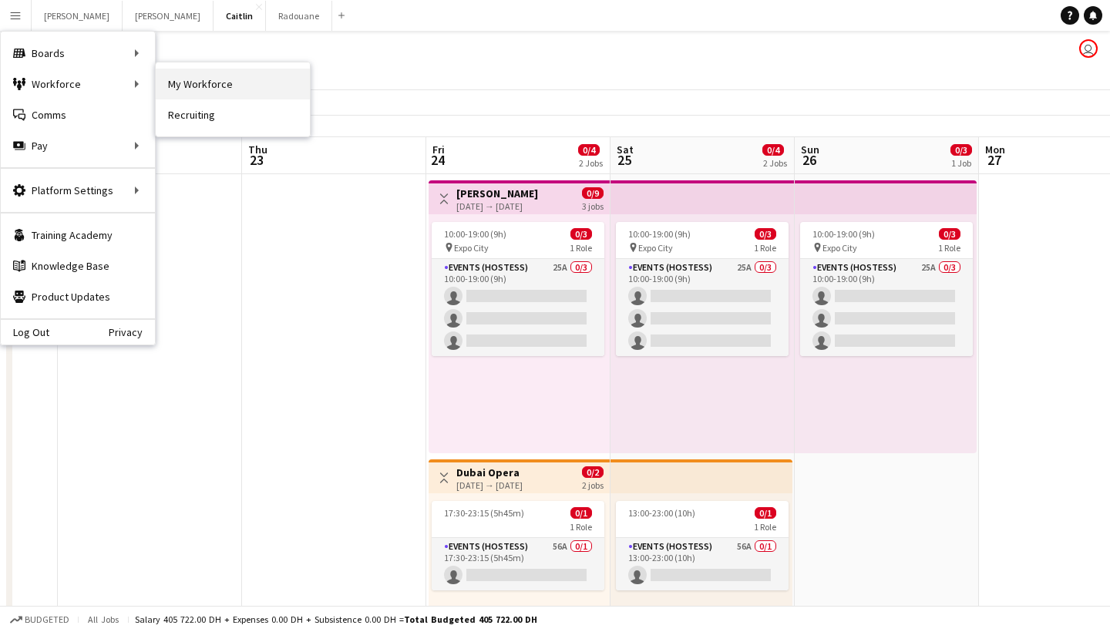
click at [213, 93] on link "My Workforce" at bounding box center [233, 84] width 154 height 31
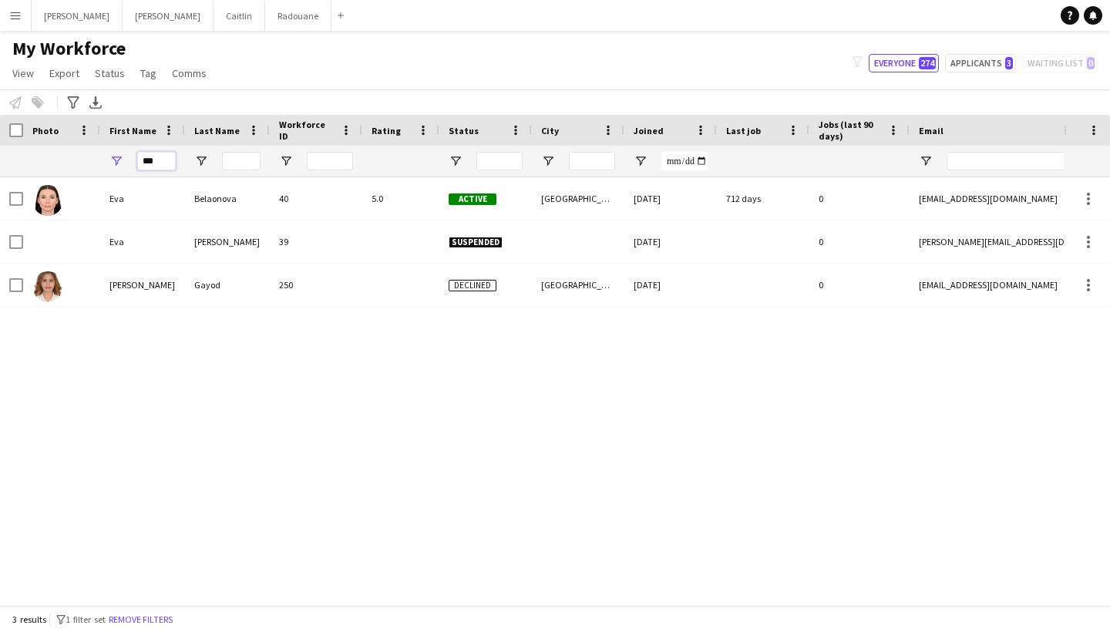
click at [163, 164] on input "***" at bounding box center [156, 161] width 39 height 19
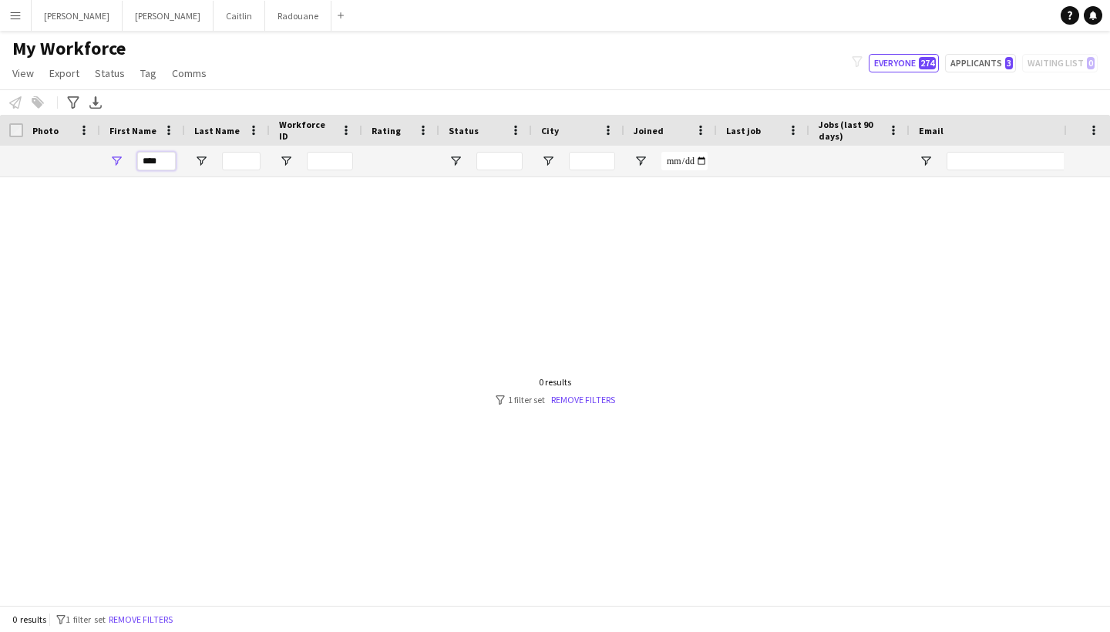
type input "****"
drag, startPoint x: 170, startPoint y: 207, endPoint x: 586, endPoint y: 399, distance: 457.8
click at [586, 399] on link "Remove filters" at bounding box center [583, 400] width 64 height 12
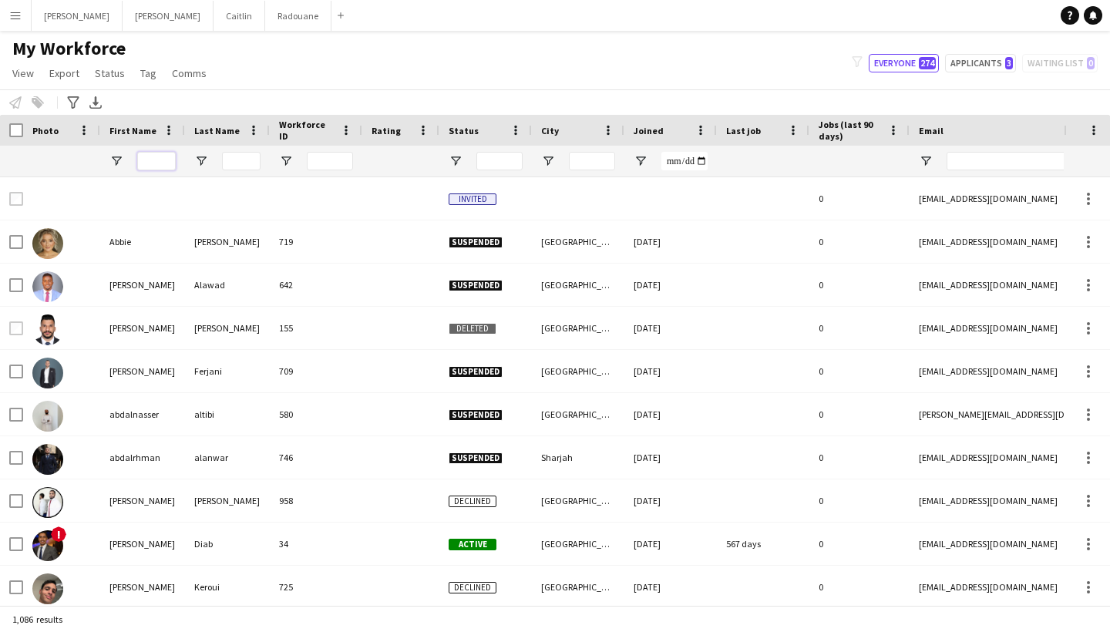
click at [166, 160] on input "First Name Filter Input" at bounding box center [156, 161] width 39 height 19
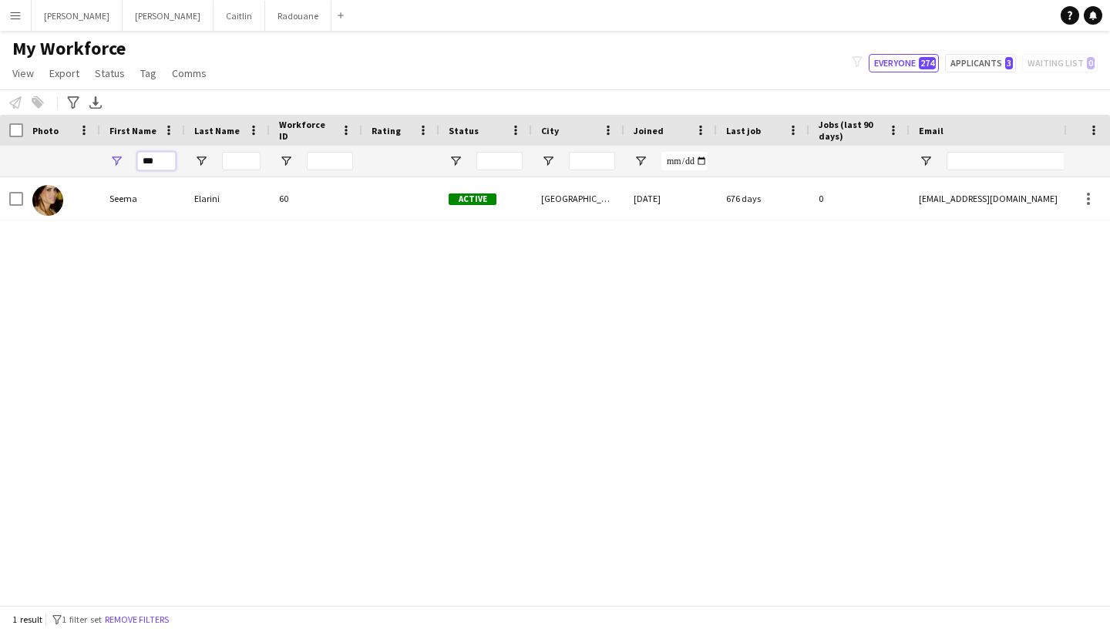
type input "***"
click at [689, 156] on input "Joined Filter Input" at bounding box center [685, 161] width 46 height 19
click at [685, 94] on div "Notify workforce Add to tag Select at least one crew to tag him or her. Advance…" at bounding box center [555, 101] width 1110 height 25
click at [171, 163] on input "***" at bounding box center [156, 161] width 39 height 19
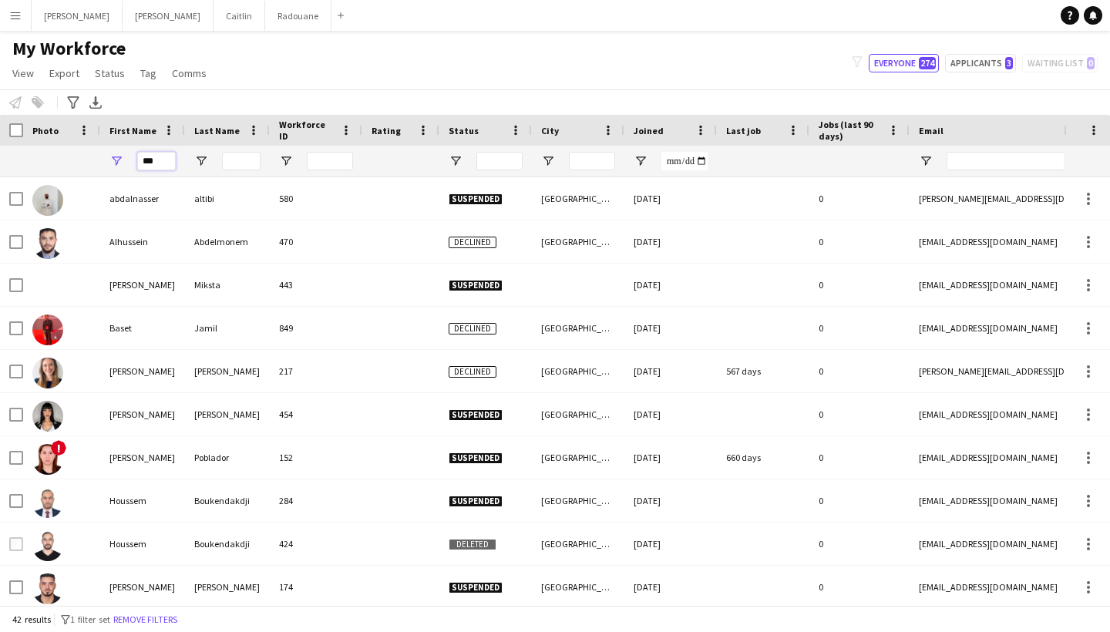
type input "***"
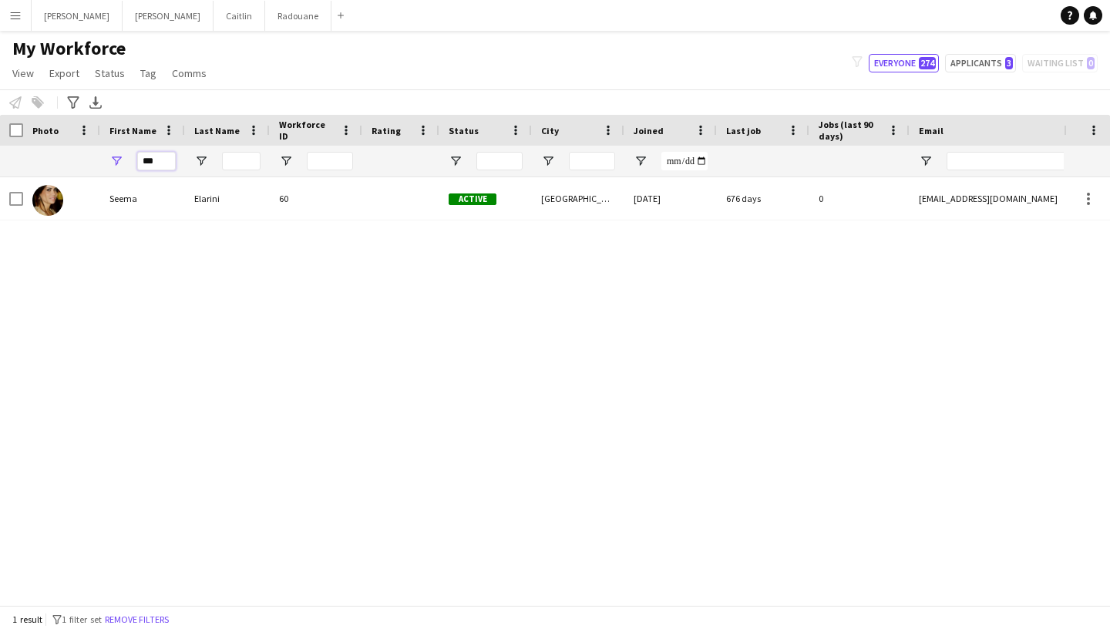
click at [154, 158] on input "***" at bounding box center [156, 161] width 39 height 19
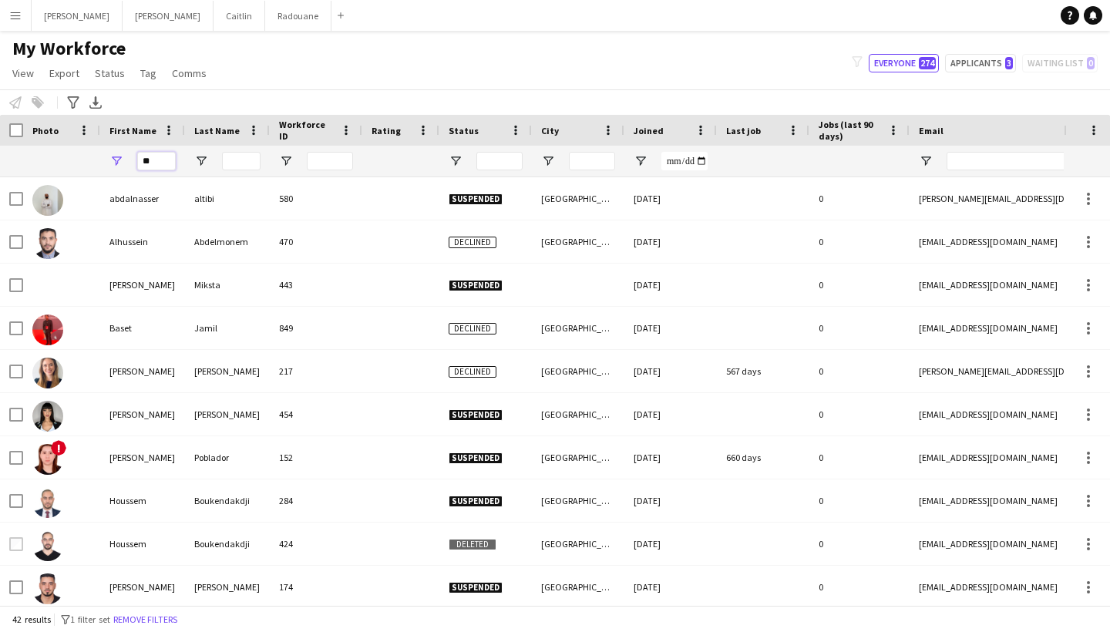
type input "***"
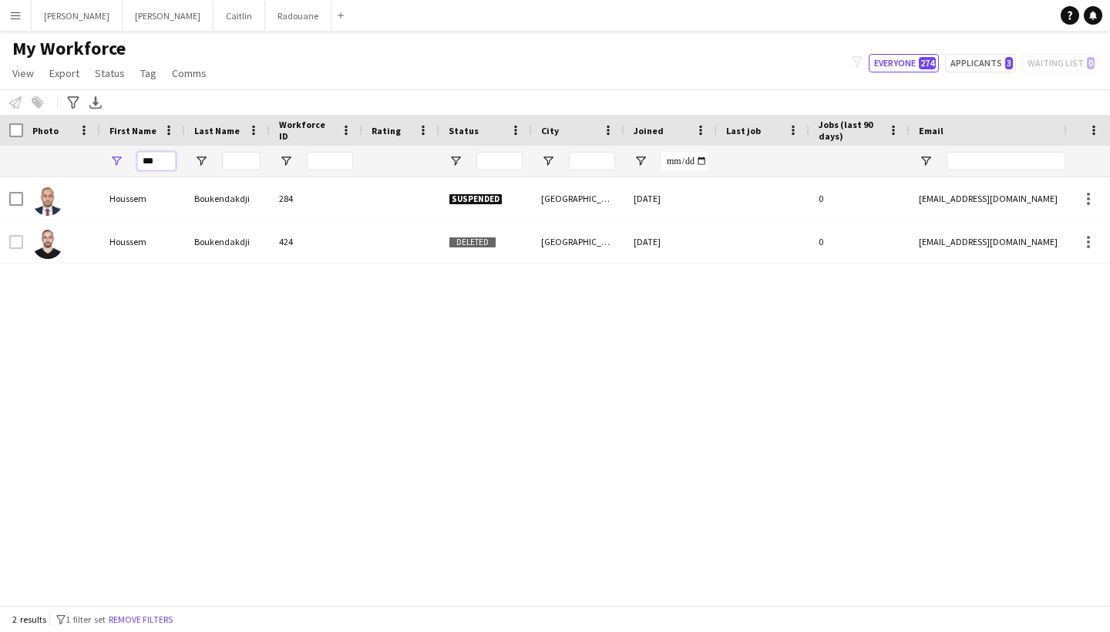
click at [153, 159] on input "***" at bounding box center [156, 161] width 39 height 19
click at [154, 160] on input "***" at bounding box center [156, 161] width 39 height 19
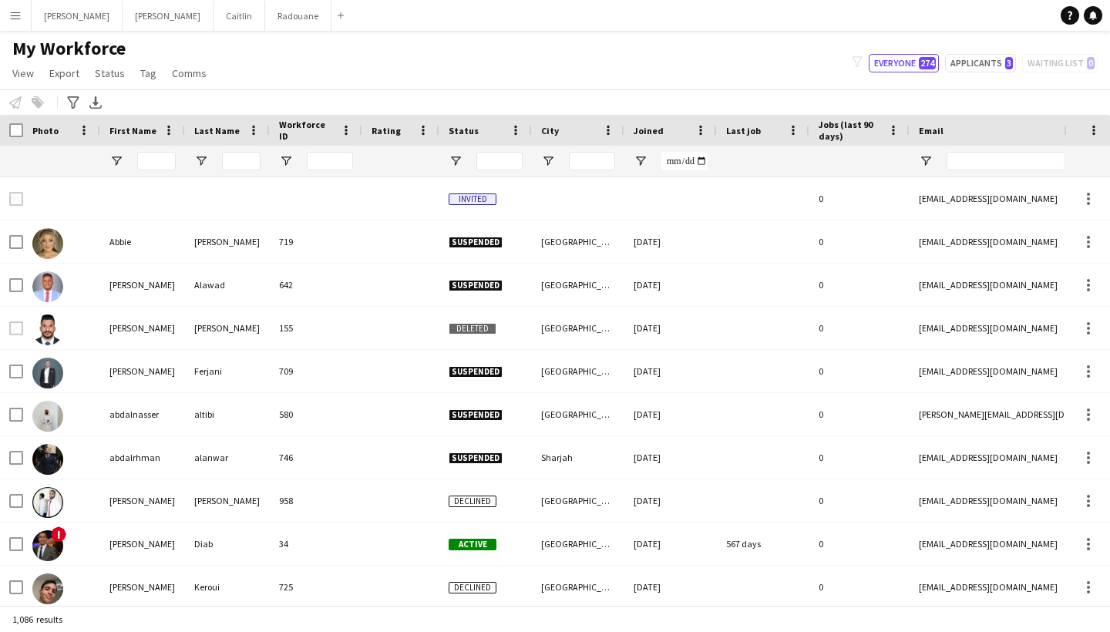
click at [473, 130] on span "Status" at bounding box center [464, 131] width 30 height 12
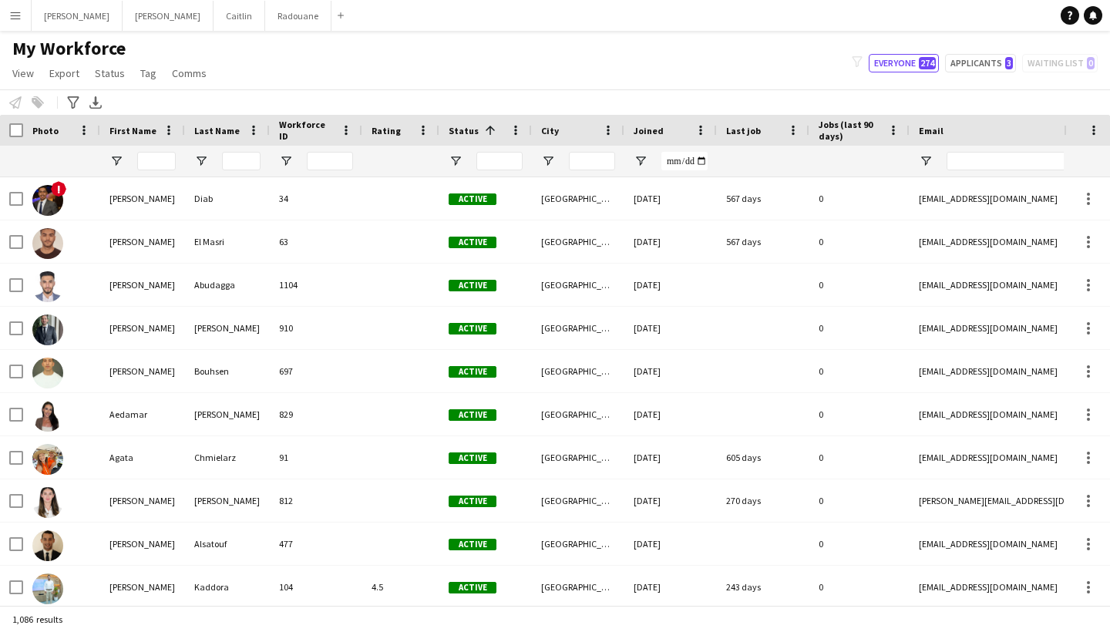
click at [485, 131] on span at bounding box center [490, 130] width 14 height 14
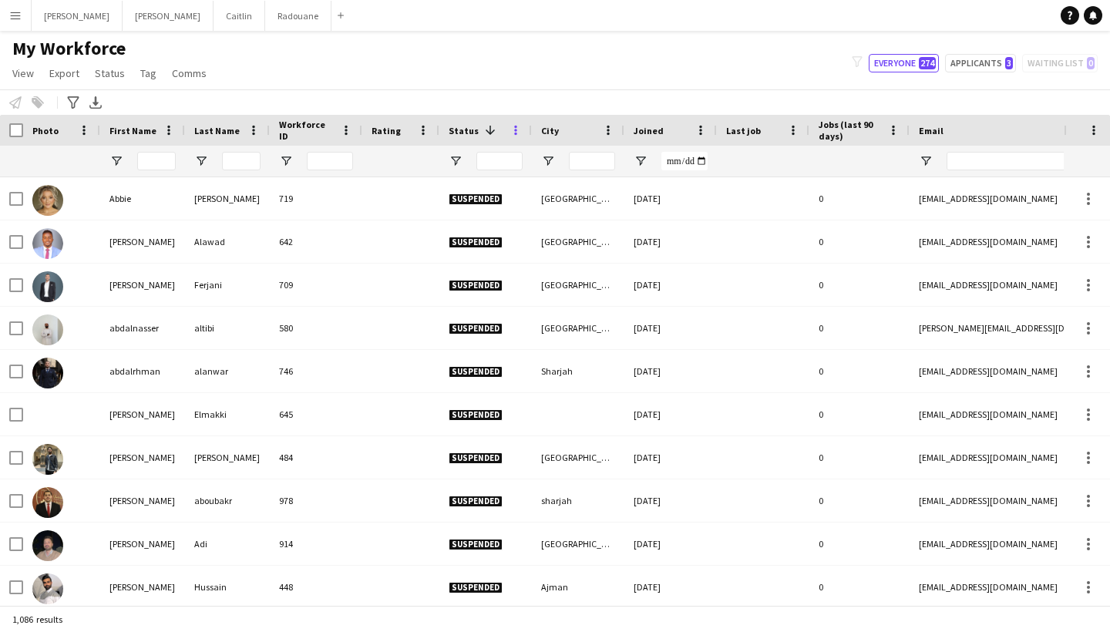
click at [514, 134] on span at bounding box center [516, 130] width 14 height 14
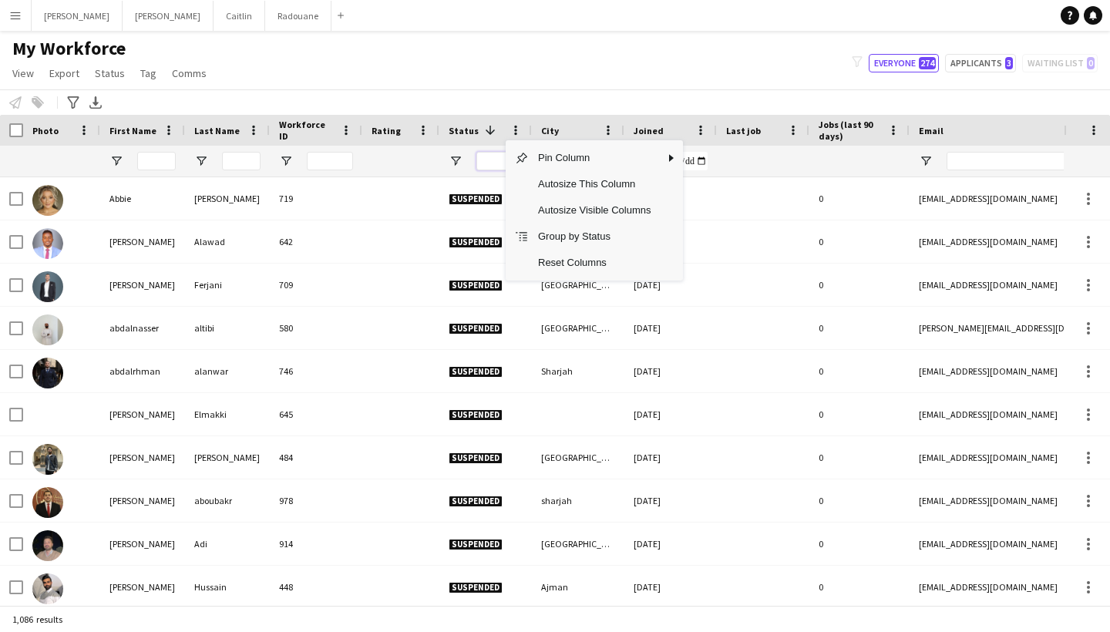
click at [487, 155] on input "Status Filter Input" at bounding box center [499, 161] width 46 height 19
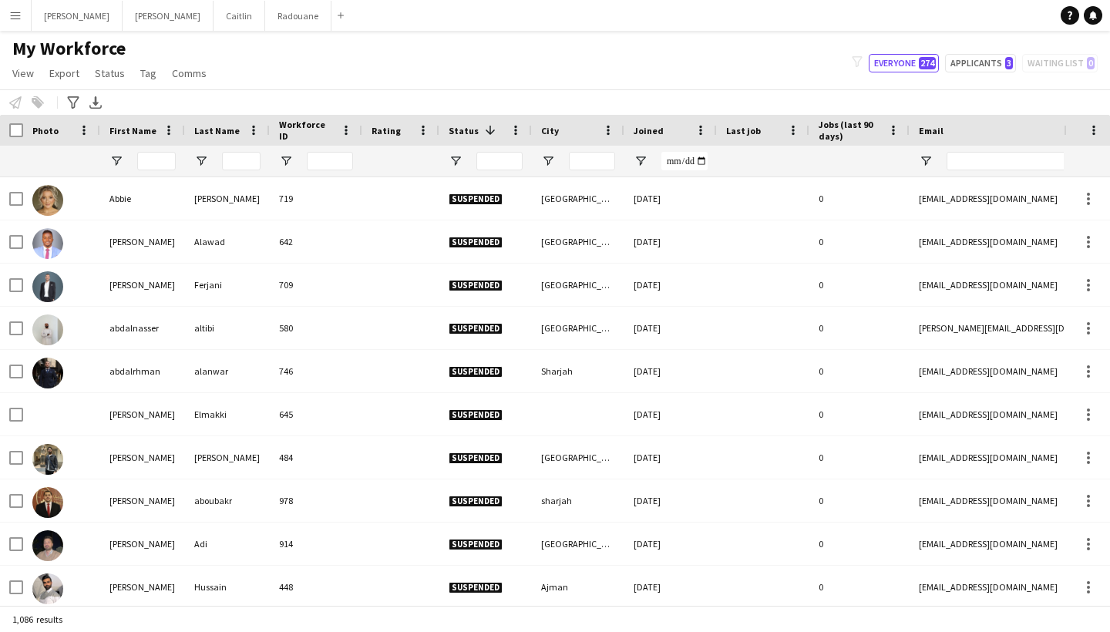
click at [463, 160] on div at bounding box center [485, 161] width 93 height 31
click at [453, 160] on span "Open Filter Menu" at bounding box center [456, 161] width 14 height 14
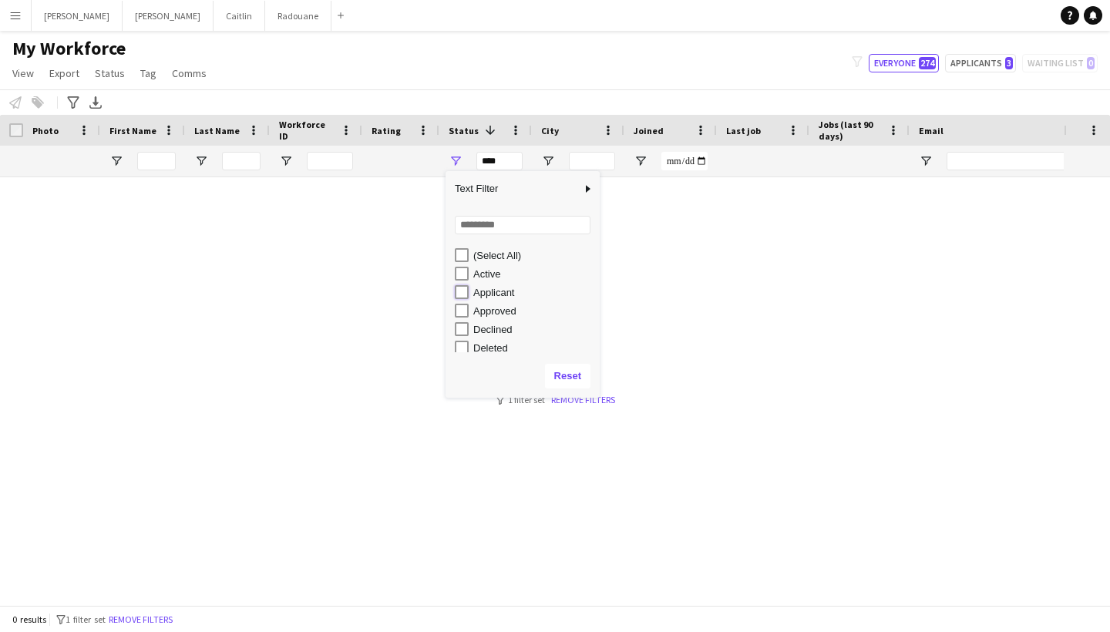
type input "**********"
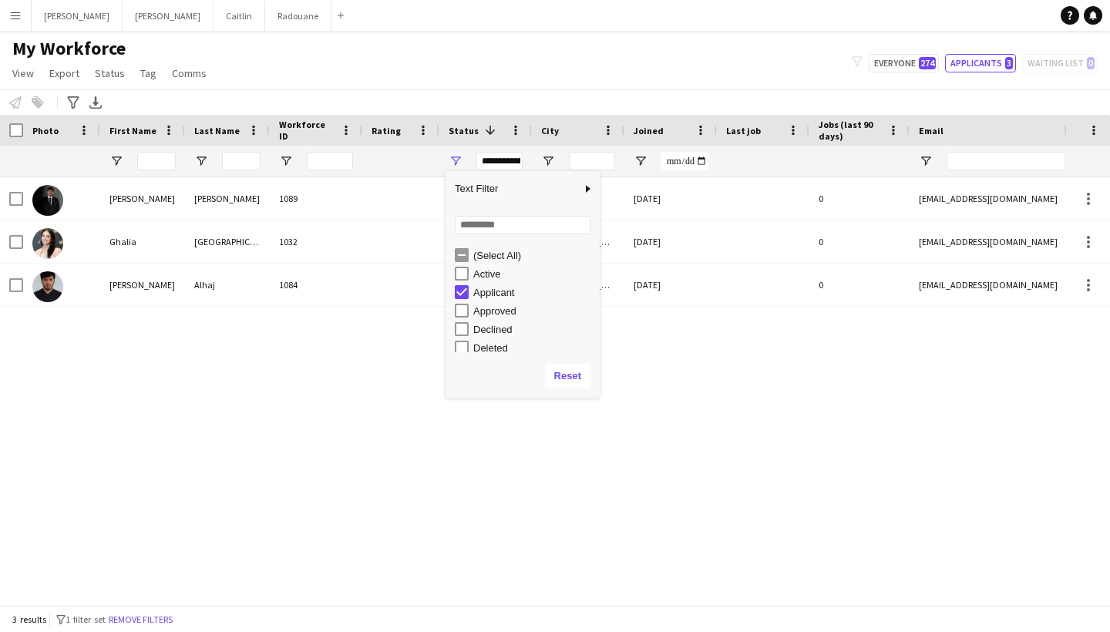
click at [352, 311] on div "Abdullah Alshawi 1089 Applicant Sharjah 11-08-2025 0 abdullahalshawi53@gmail.co…" at bounding box center [532, 391] width 1064 height 428
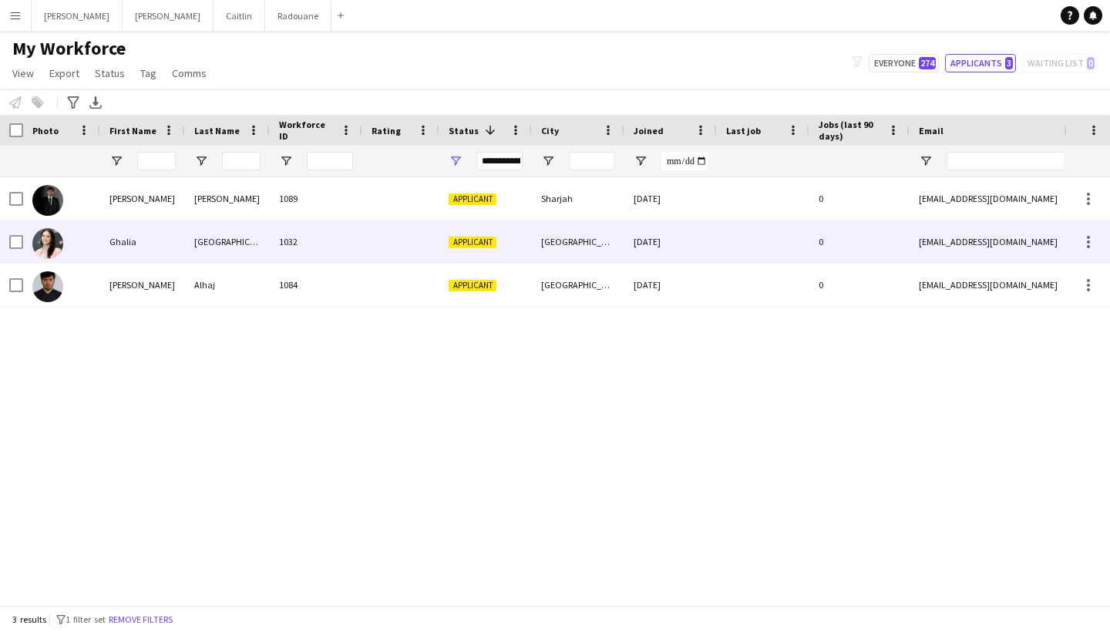
click at [314, 241] on div "1032" at bounding box center [316, 242] width 93 height 42
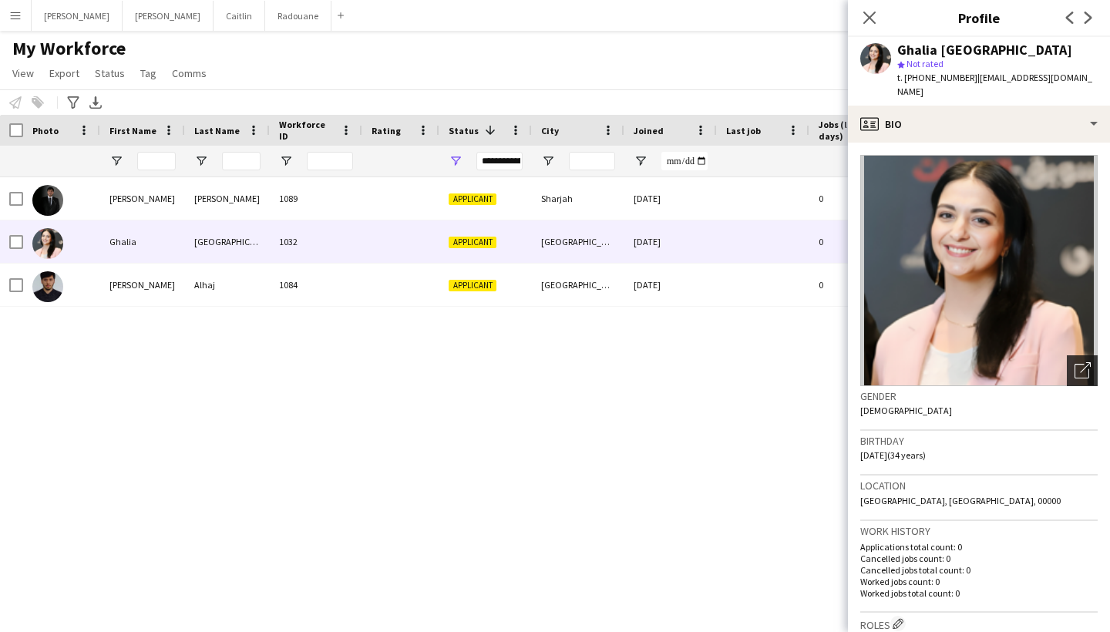
click at [1090, 355] on div "Open photos pop-in" at bounding box center [1082, 370] width 31 height 31
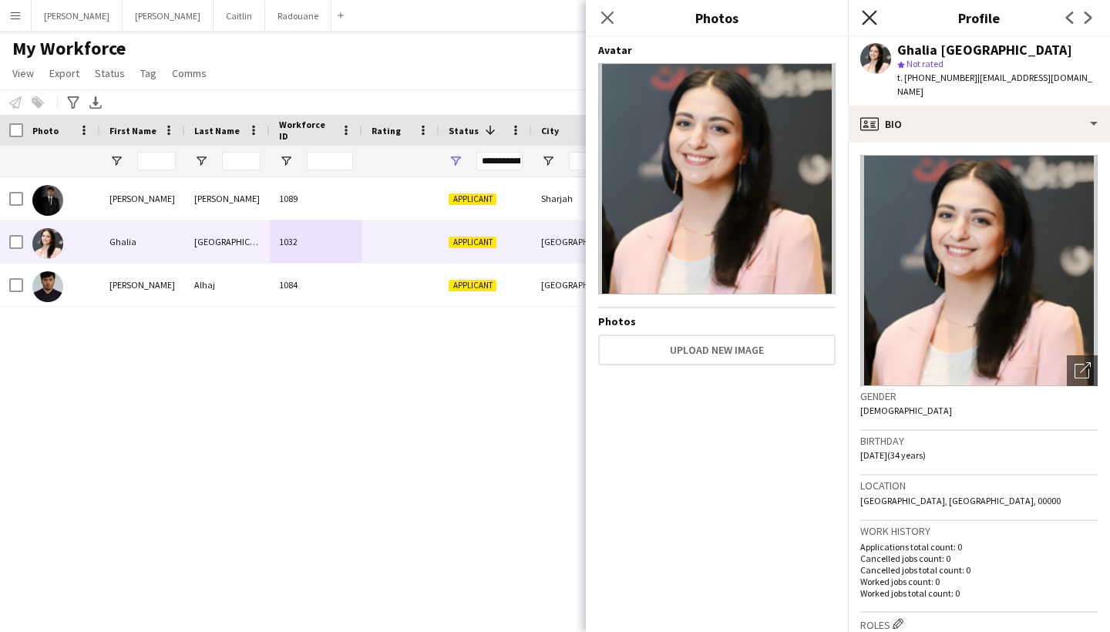
click at [877, 14] on icon "Close pop-in" at bounding box center [869, 17] width 15 height 15
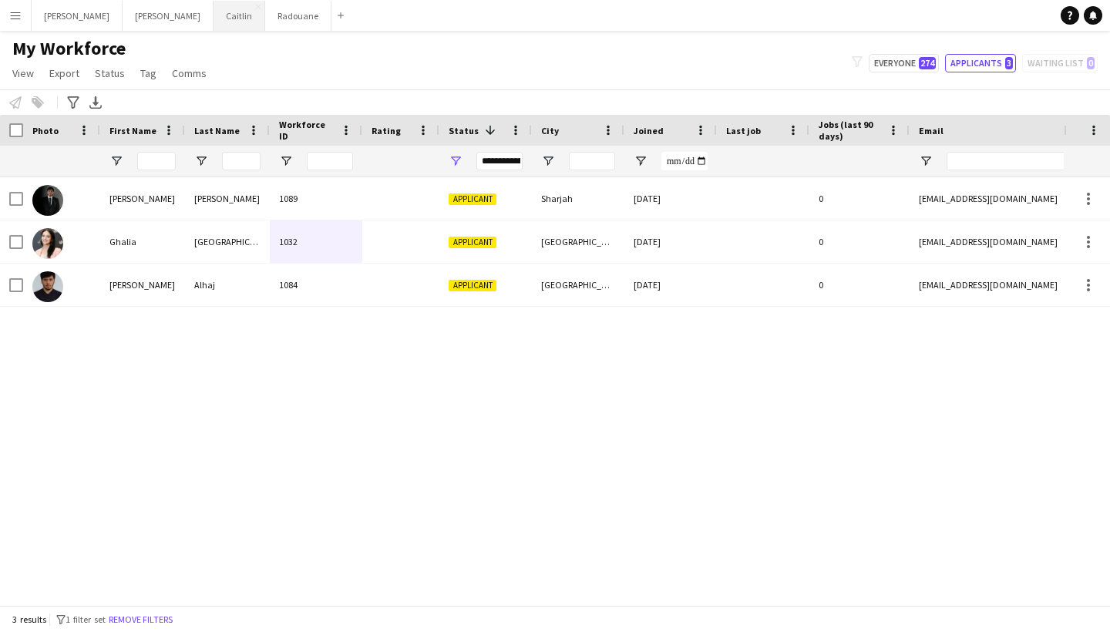
click at [214, 15] on button "[PERSON_NAME]" at bounding box center [240, 16] width 52 height 30
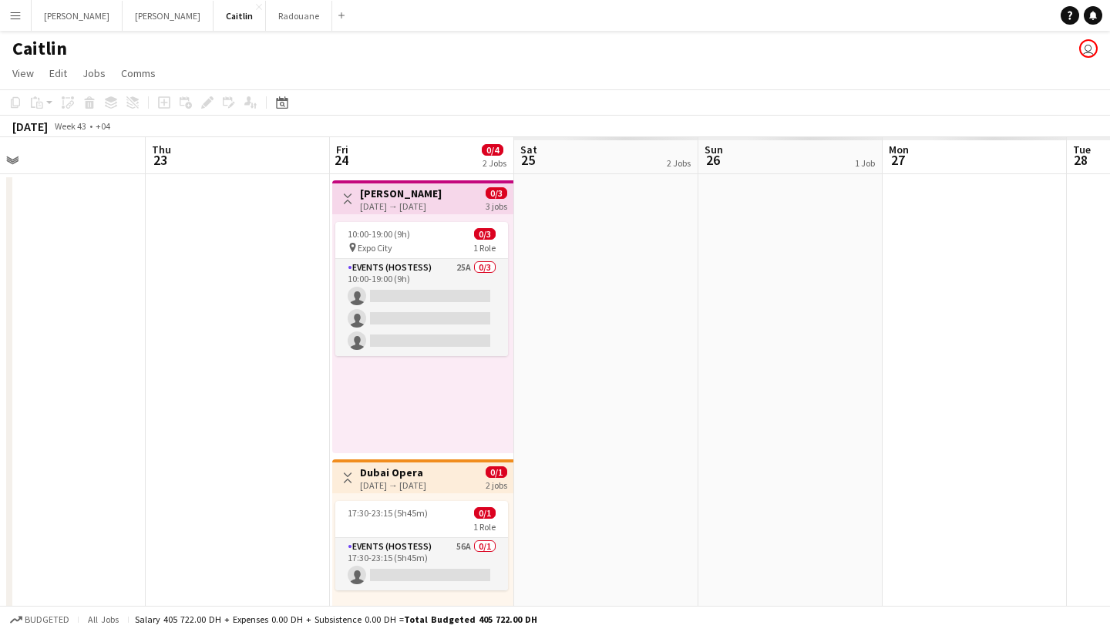
scroll to position [0, 723]
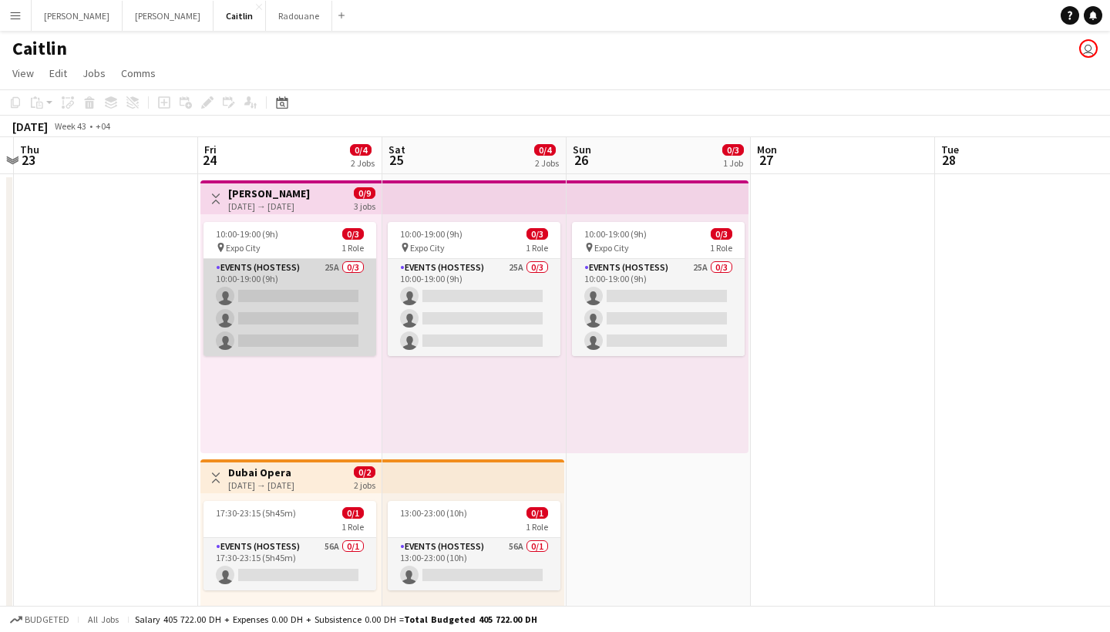
click at [317, 274] on app-card-role "Events (Hostess) 25A 0/3 10:00-19:00 (9h) single-neutral-actions single-neutral…" at bounding box center [290, 307] width 173 height 97
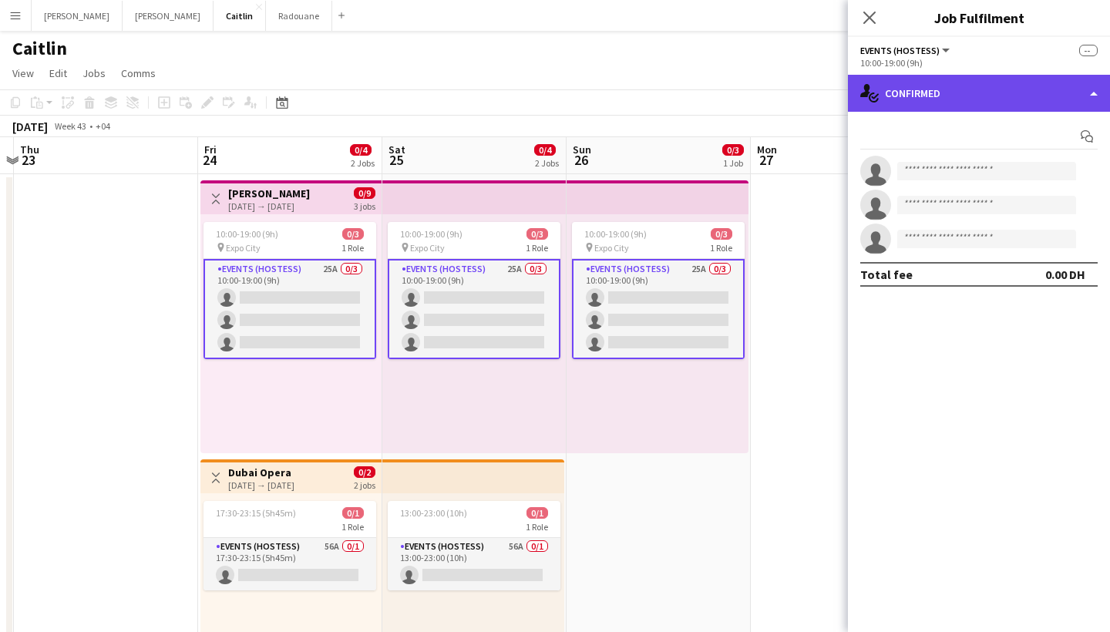
click at [929, 89] on div "single-neutral-actions-check-2 Confirmed" at bounding box center [979, 93] width 262 height 37
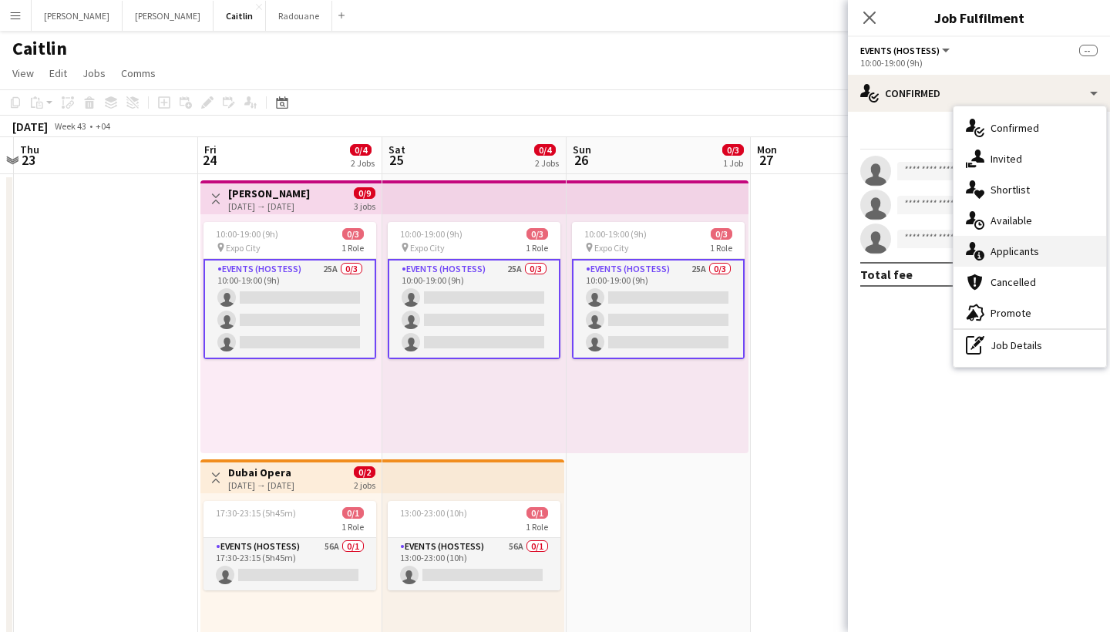
click at [993, 239] on div "single-neutral-actions-information Applicants" at bounding box center [1030, 251] width 153 height 31
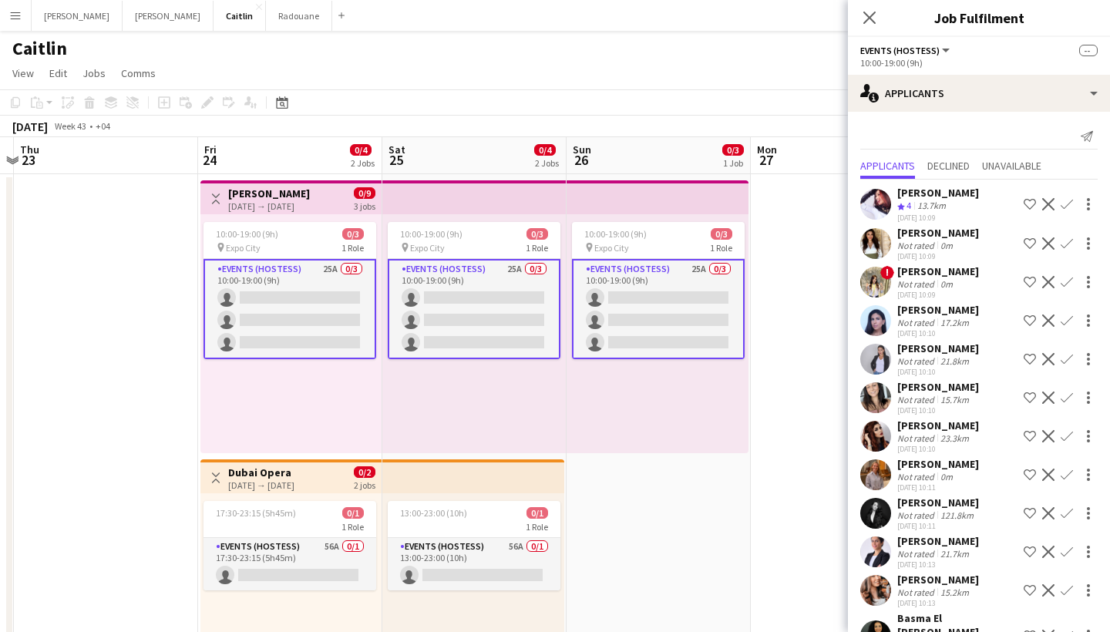
scroll to position [0, 0]
click at [965, 400] on div "15.7km" at bounding box center [955, 400] width 35 height 12
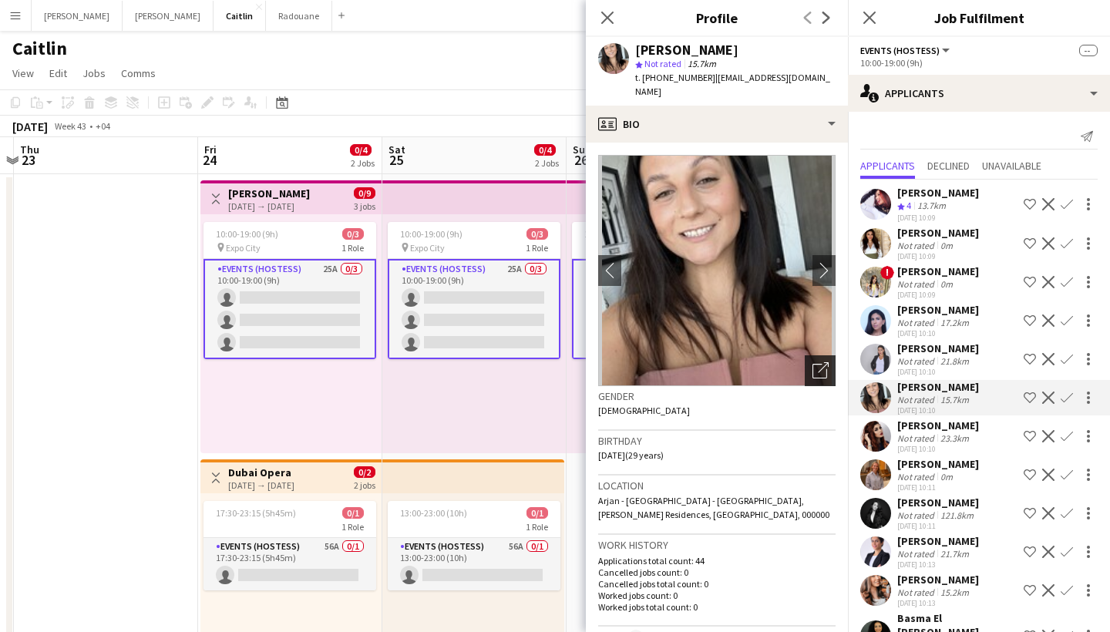
click at [822, 362] on icon "Open photos pop-in" at bounding box center [821, 370] width 16 height 16
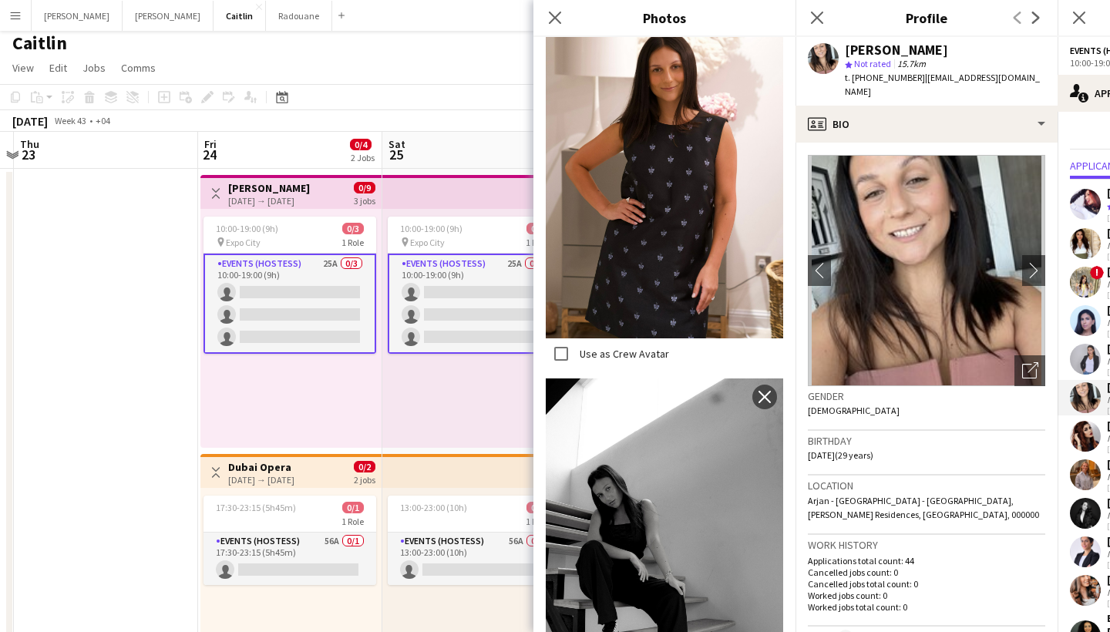
scroll to position [5002, 0]
